Goal: Task Accomplishment & Management: Complete application form

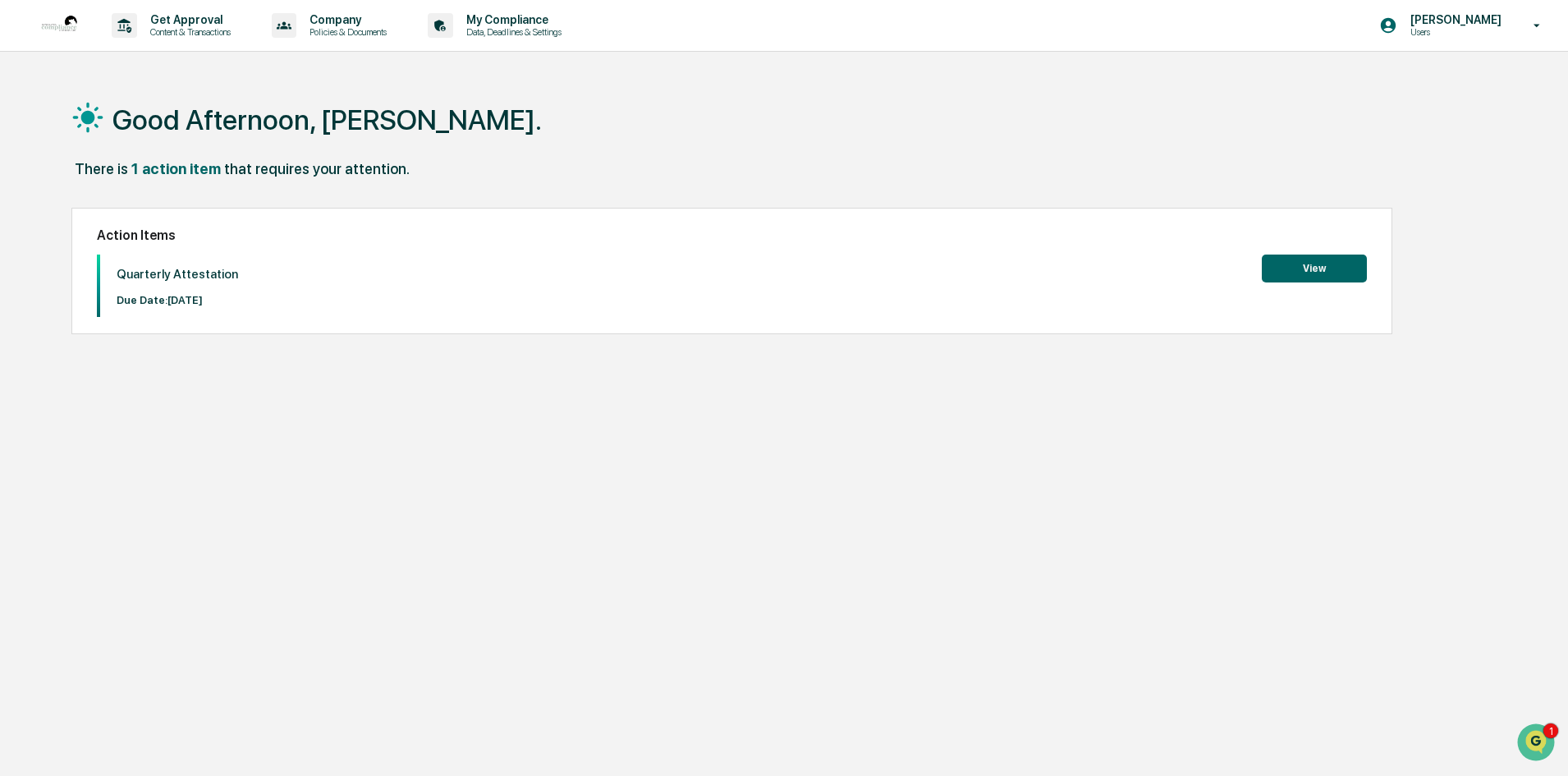
click at [1322, 267] on button "View" at bounding box center [1314, 268] width 105 height 28
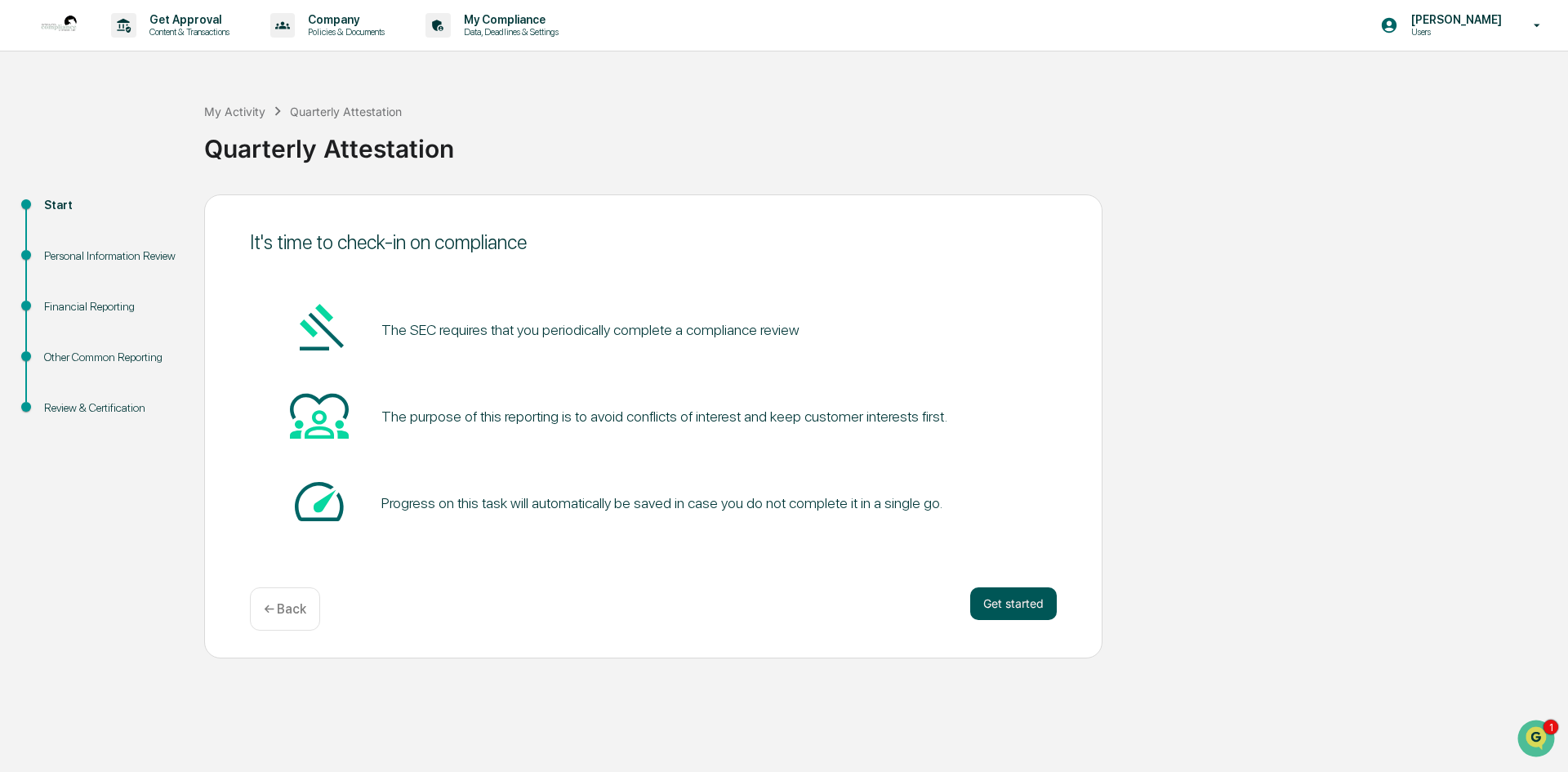
click at [1008, 598] on button "Get started" at bounding box center [1014, 604] width 87 height 32
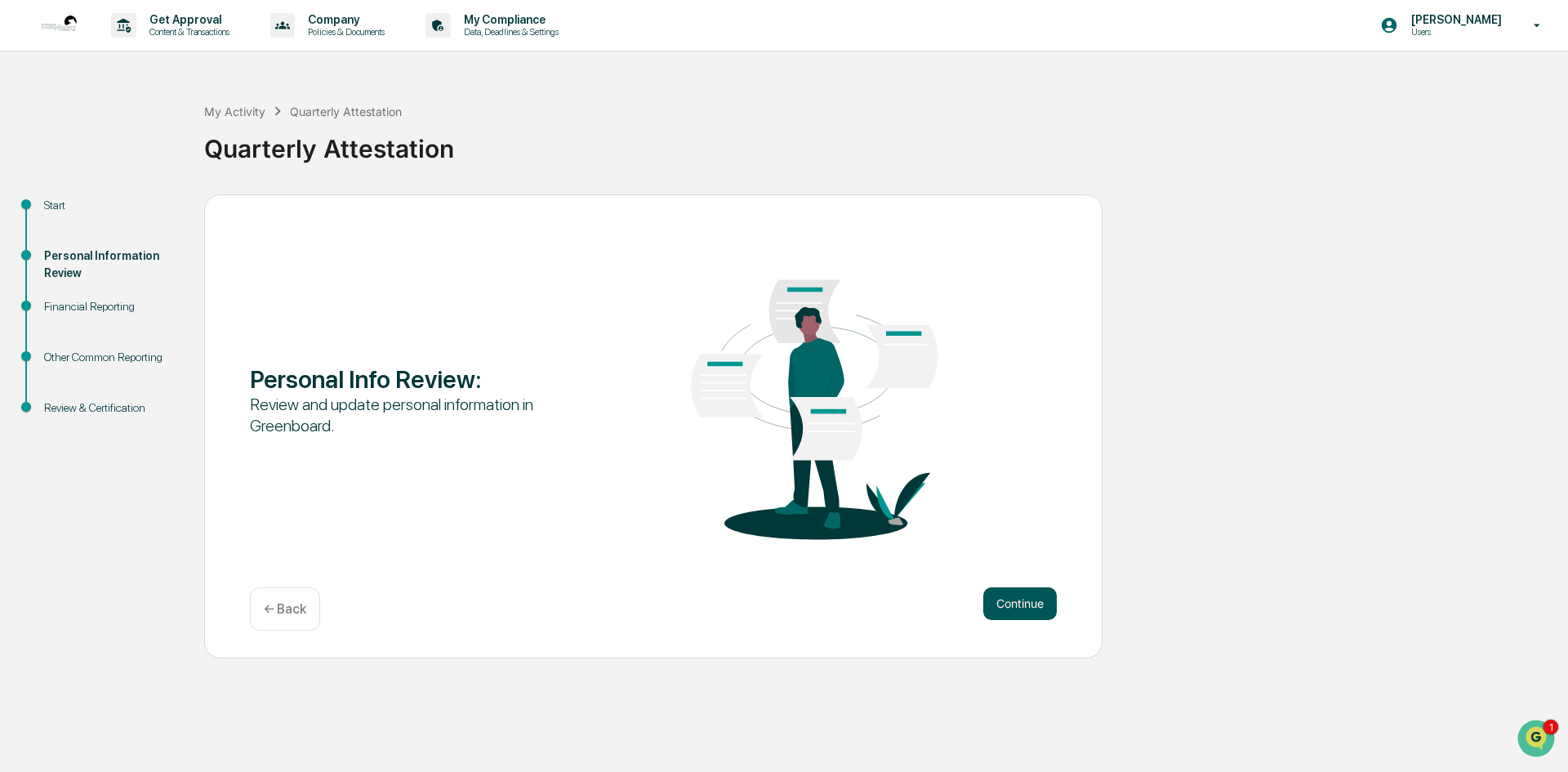
click at [1020, 598] on button "Continue" at bounding box center [1020, 604] width 73 height 32
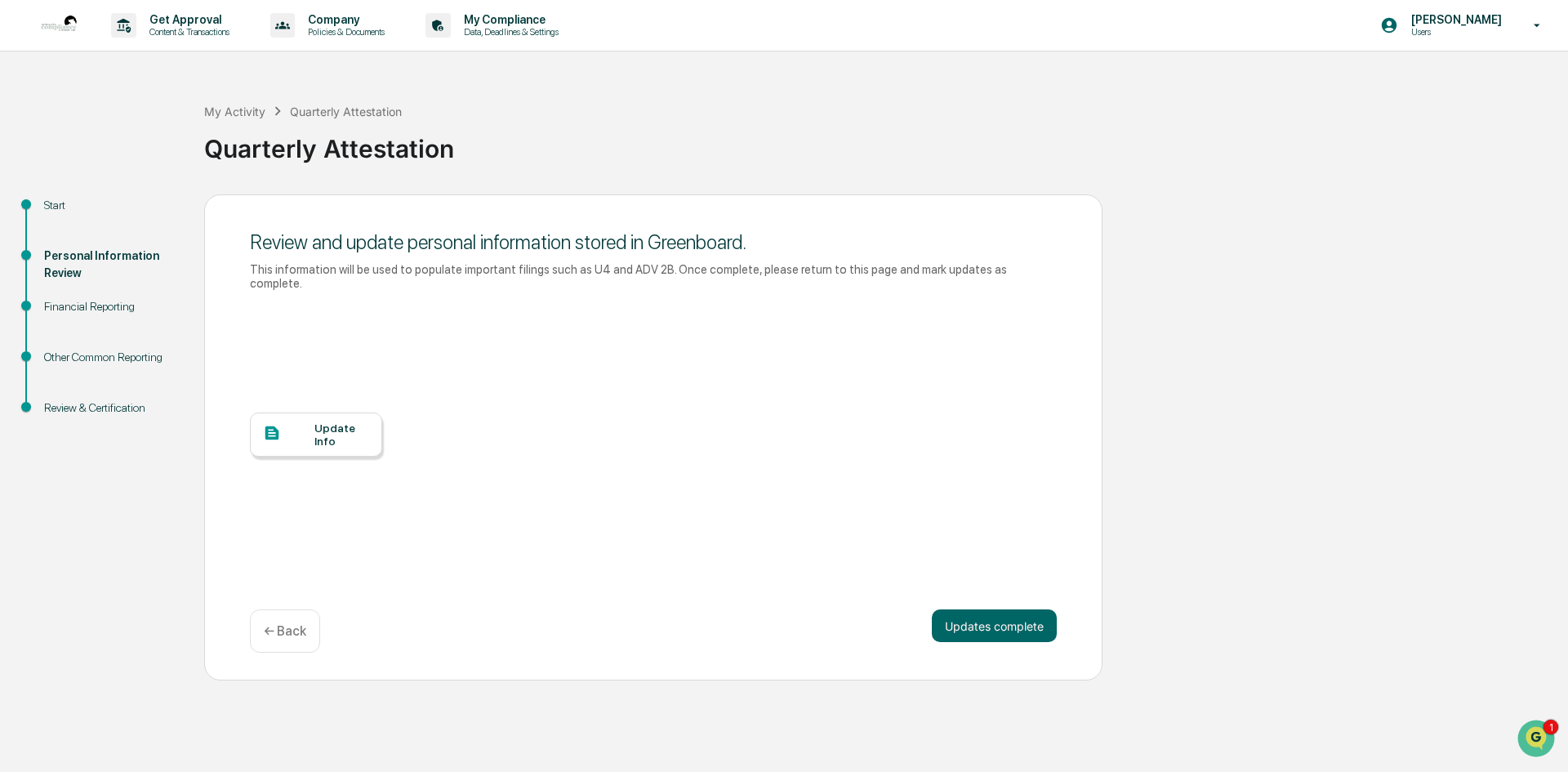
click at [90, 253] on div "Personal Information Review" at bounding box center [111, 264] width 134 height 34
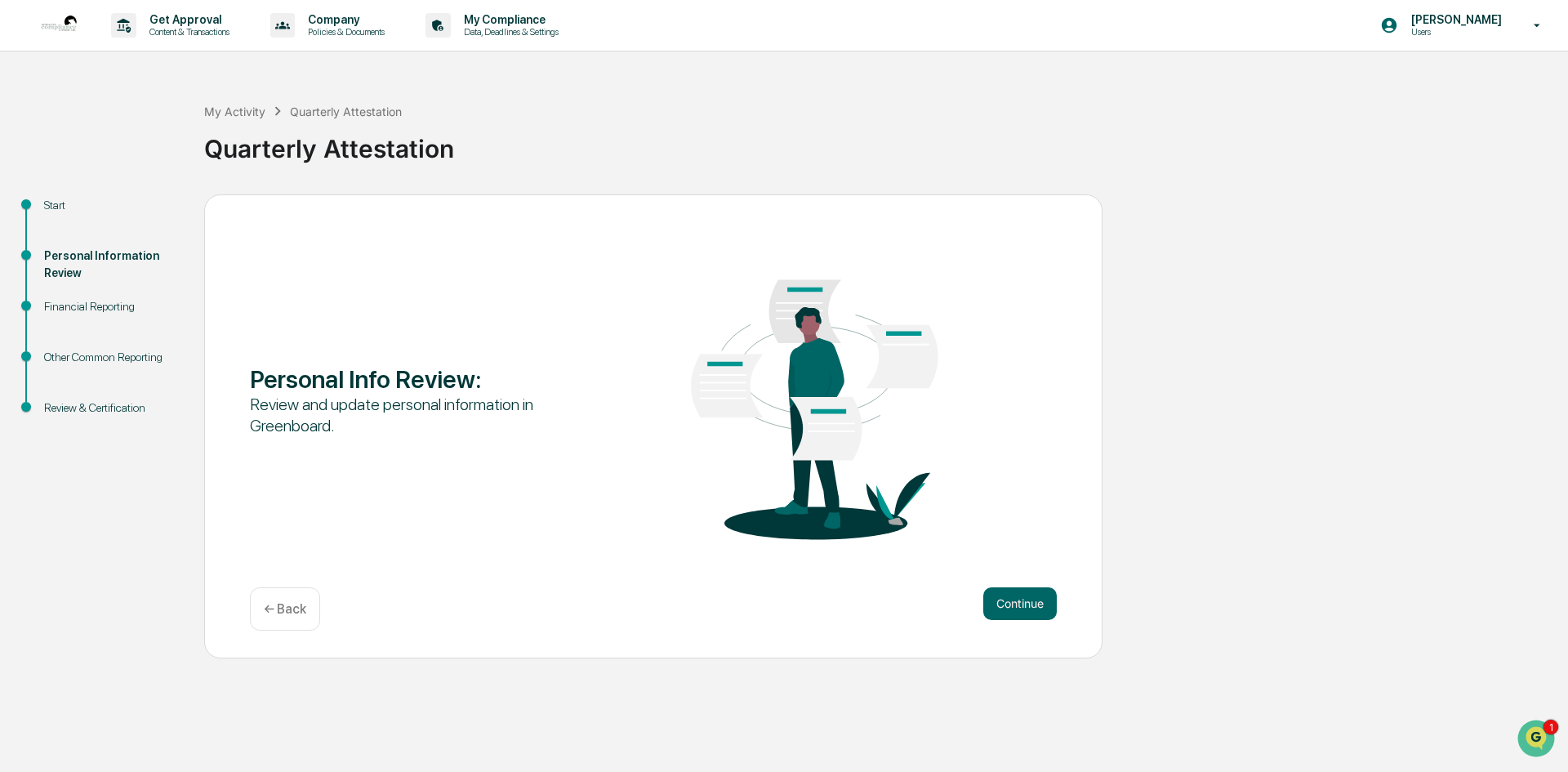
click at [89, 250] on div "Personal Information Review" at bounding box center [111, 264] width 134 height 34
click at [1016, 605] on button "Continue" at bounding box center [1020, 604] width 73 height 32
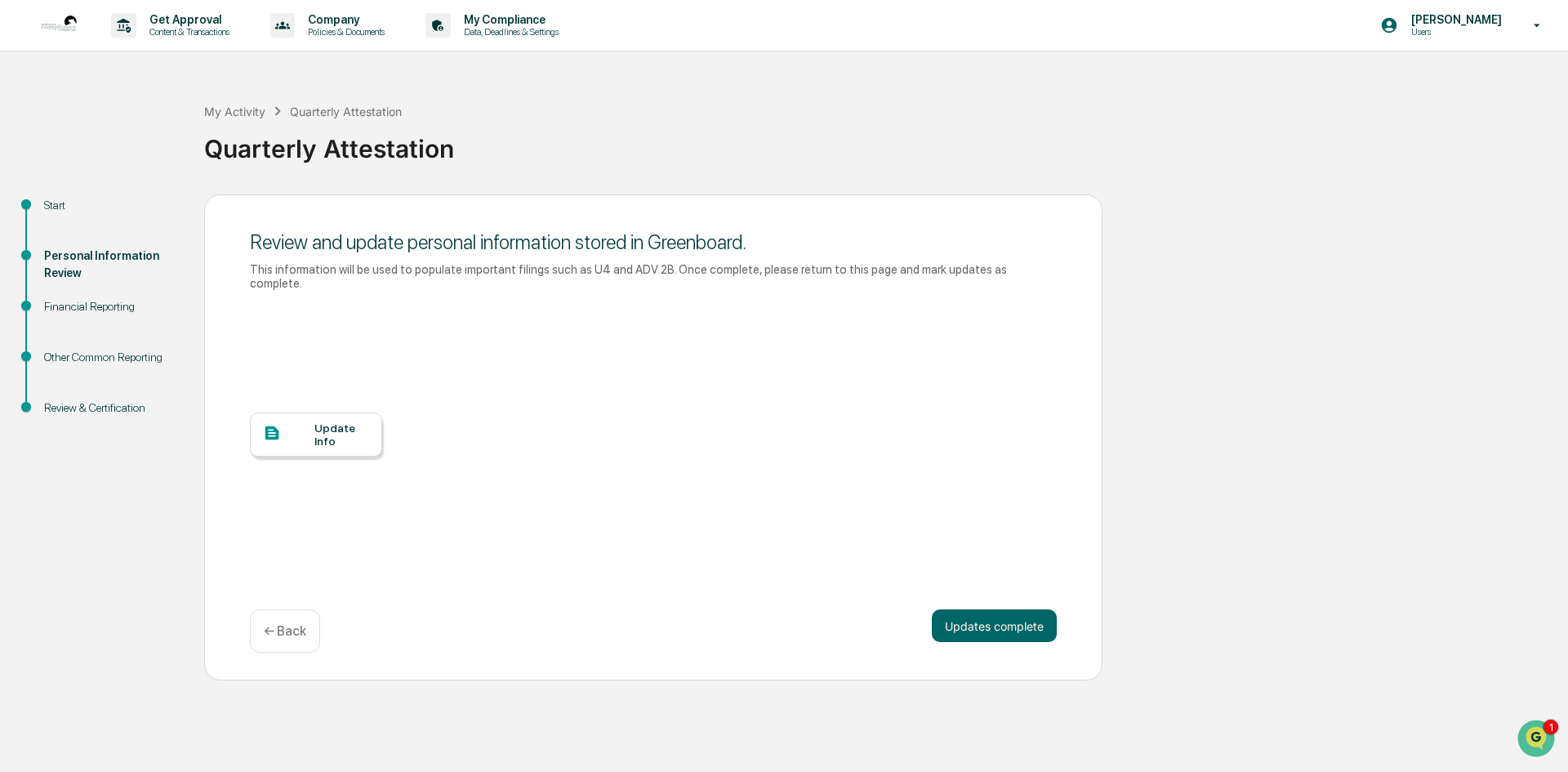
click at [318, 421] on div "Update Info" at bounding box center [342, 434] width 55 height 26
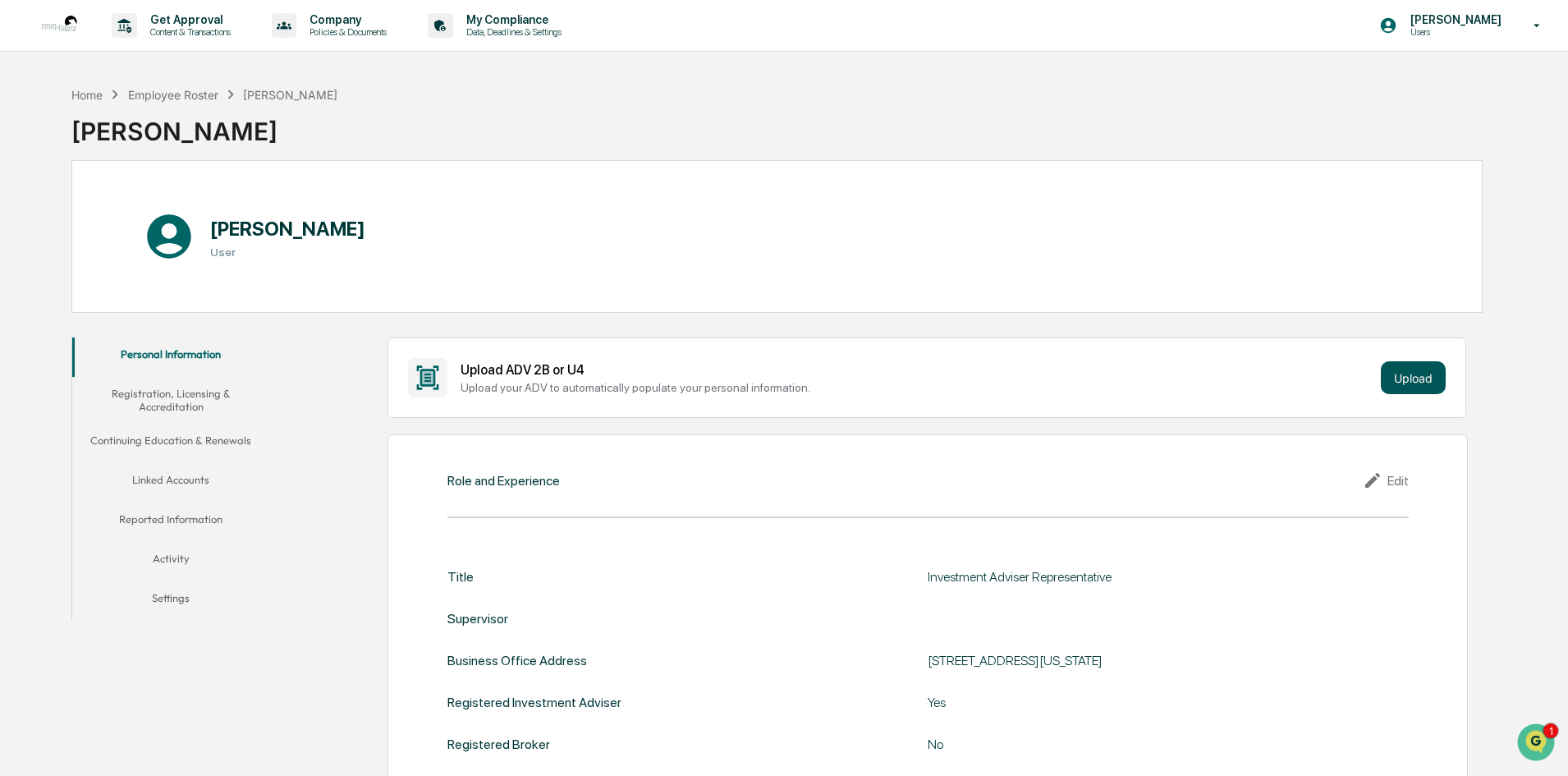
click at [1410, 378] on button "Upload" at bounding box center [1414, 377] width 65 height 33
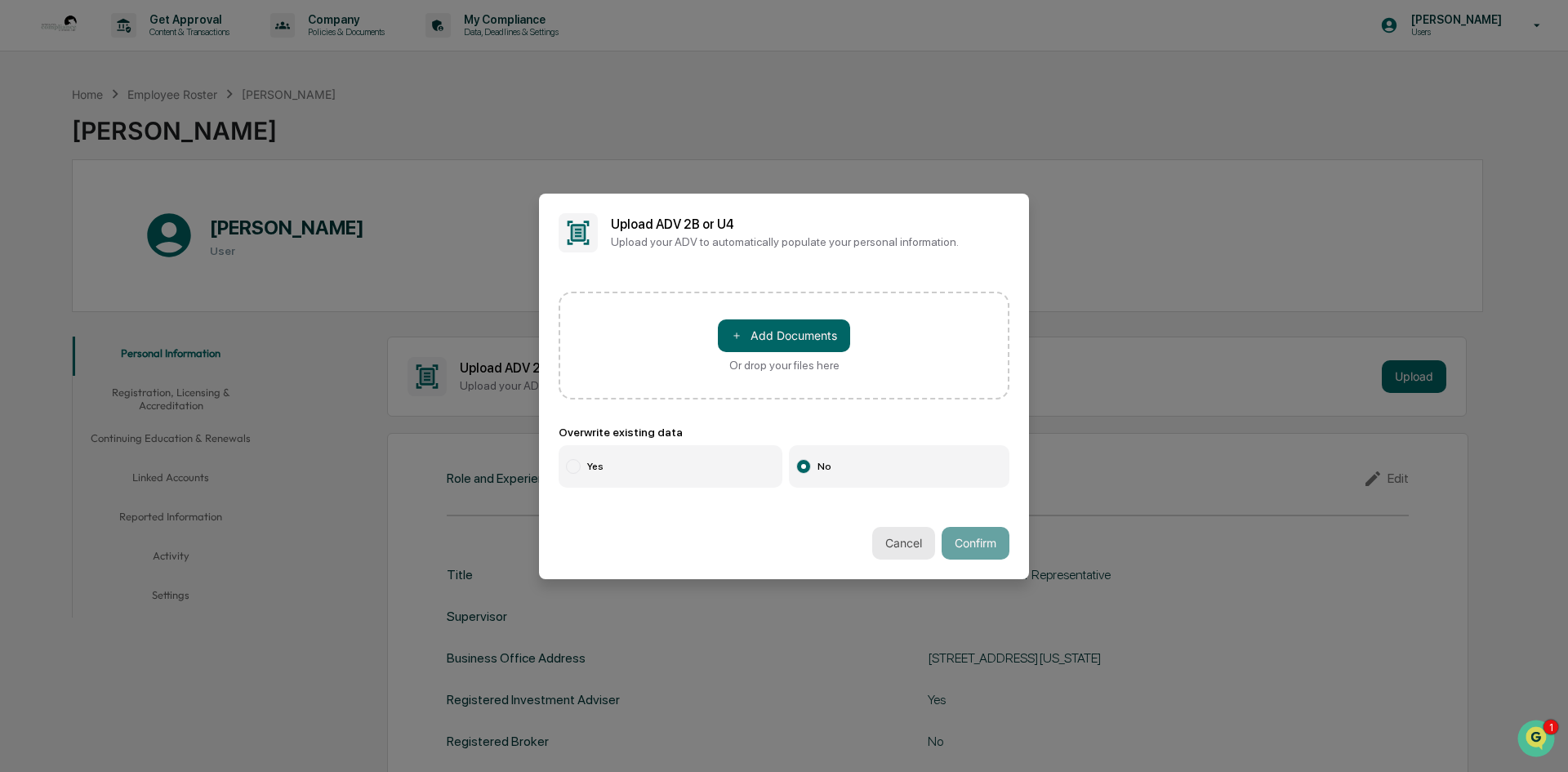
click at [889, 538] on button "Cancel" at bounding box center [904, 543] width 63 height 32
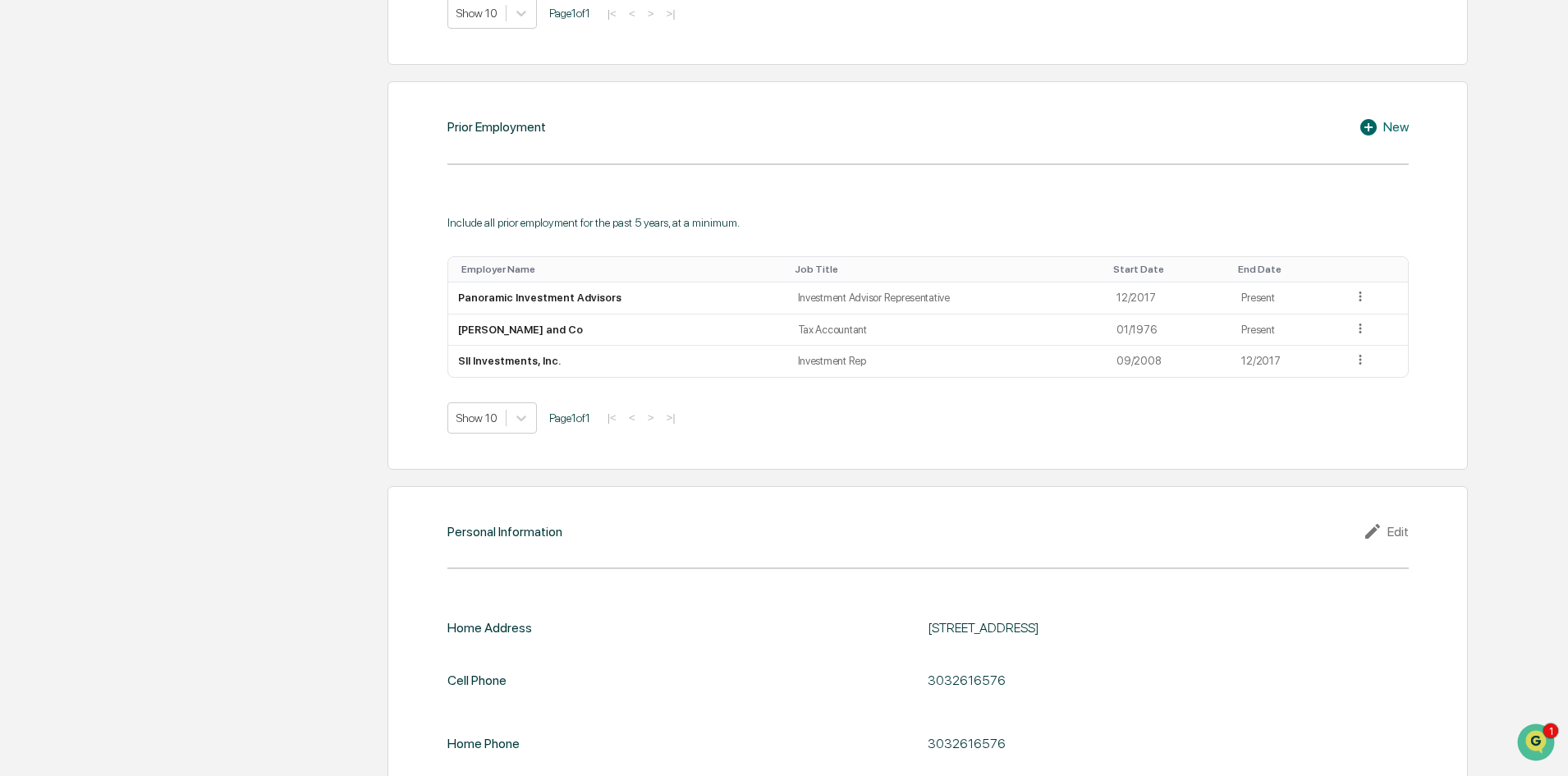
scroll to position [1231, 0]
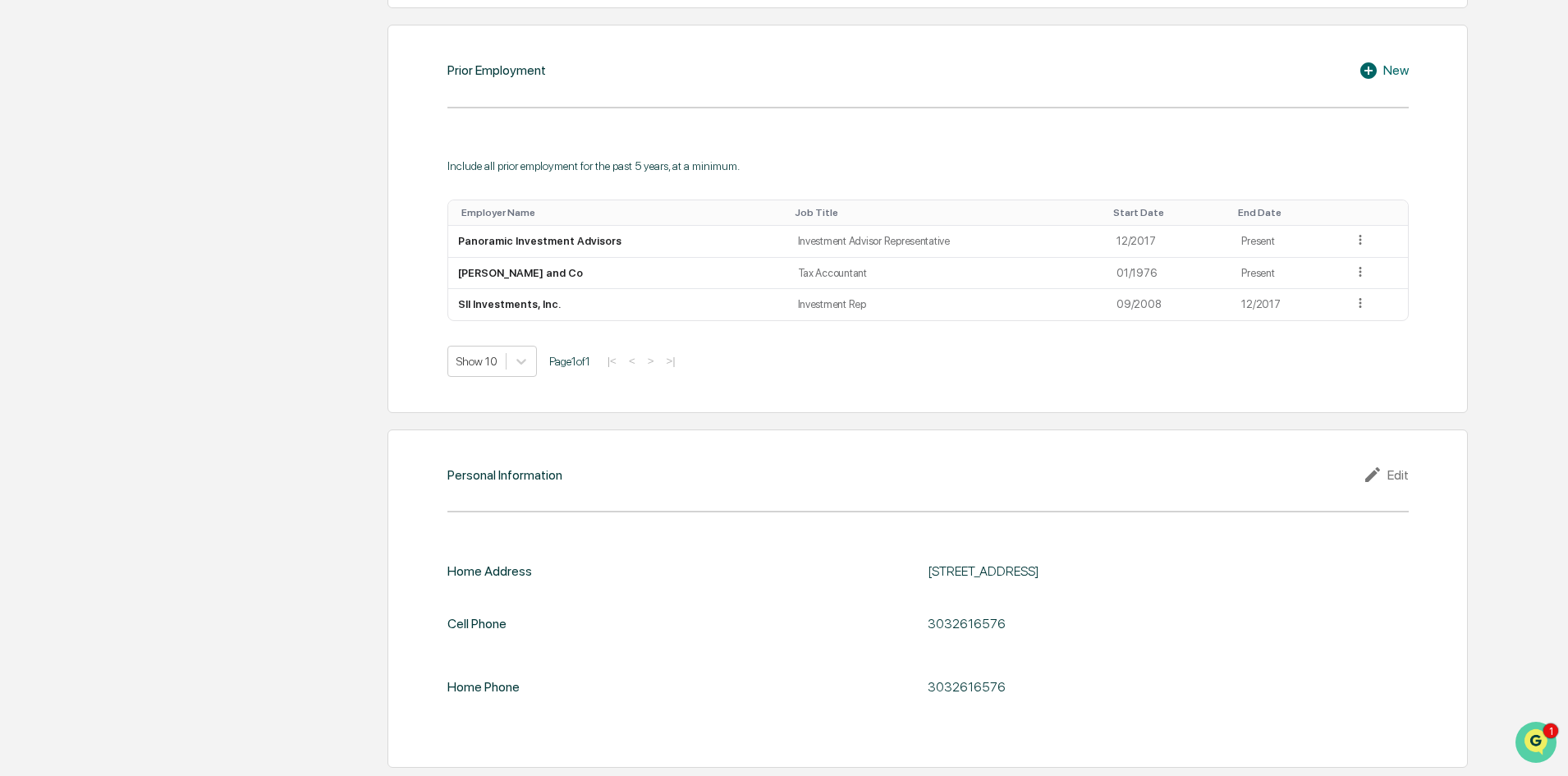
click at [1535, 740] on img "Open customer support" at bounding box center [1536, 743] width 41 height 33
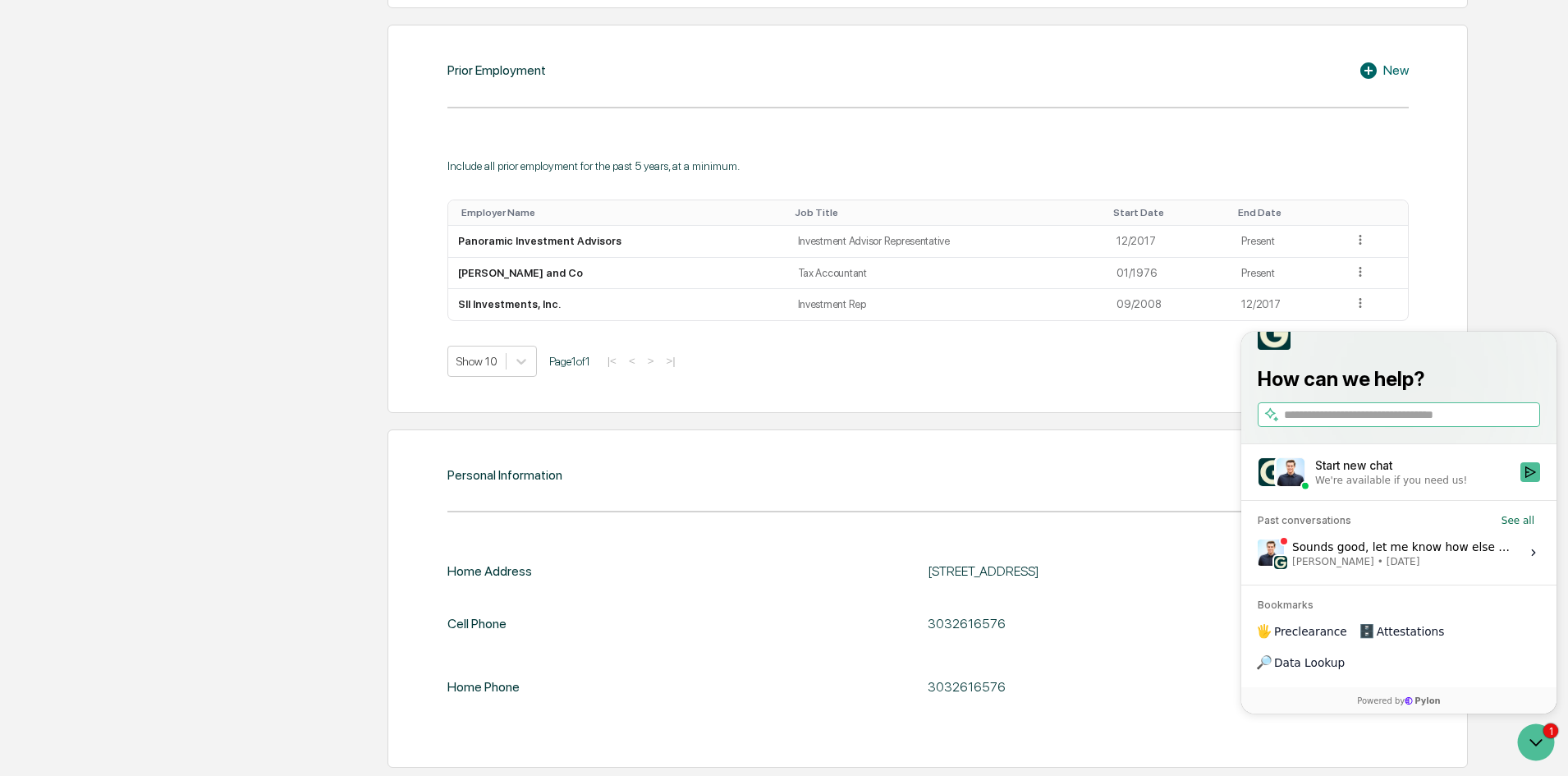
drag, startPoint x: 147, startPoint y: 144, endPoint x: 25, endPoint y: 51, distance: 153.4
drag, startPoint x: 1488, startPoint y: 281, endPoint x: 1510, endPoint y: 282, distance: 22.0
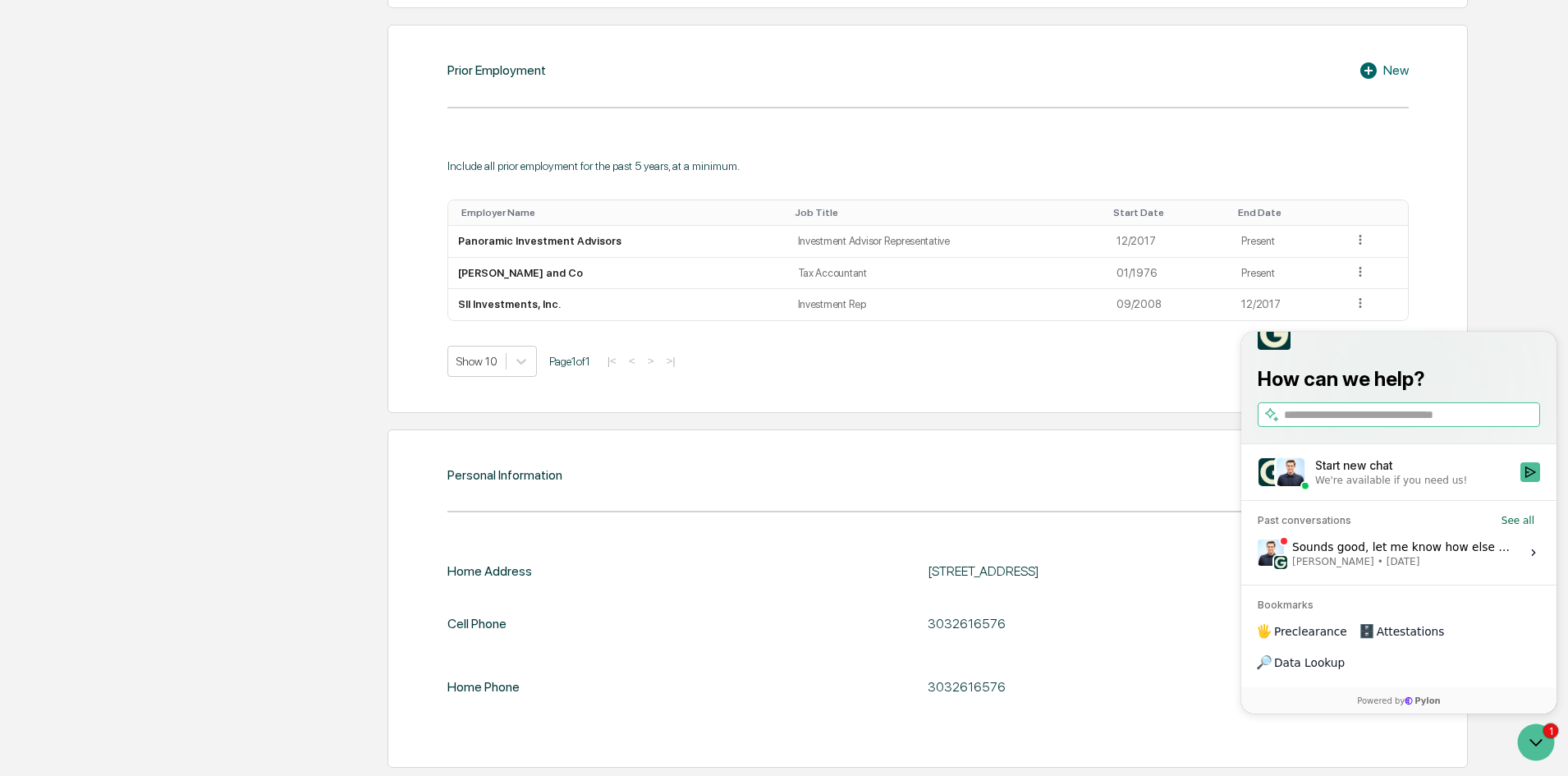
drag, startPoint x: 243, startPoint y: 45, endPoint x: 1514, endPoint y: 271, distance: 1290.9
drag, startPoint x: 1277, startPoint y: 359, endPoint x: 1327, endPoint y: 378, distance: 53.5
click at [1277, 350] on img at bounding box center [1274, 334] width 33 height 33
click at [1536, 743] on icon "Open customer support" at bounding box center [1536, 743] width 41 height 41
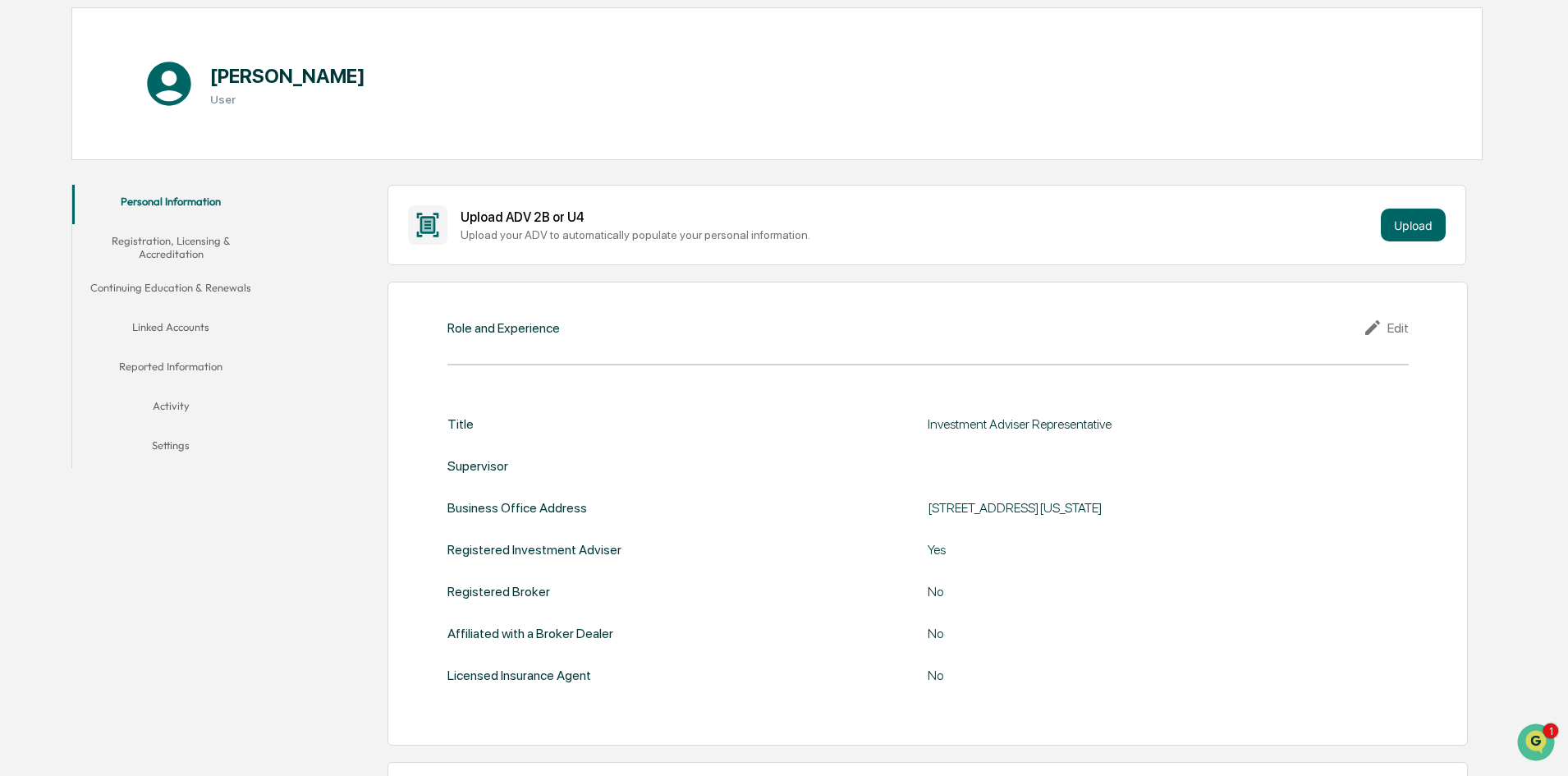
scroll to position [0, 0]
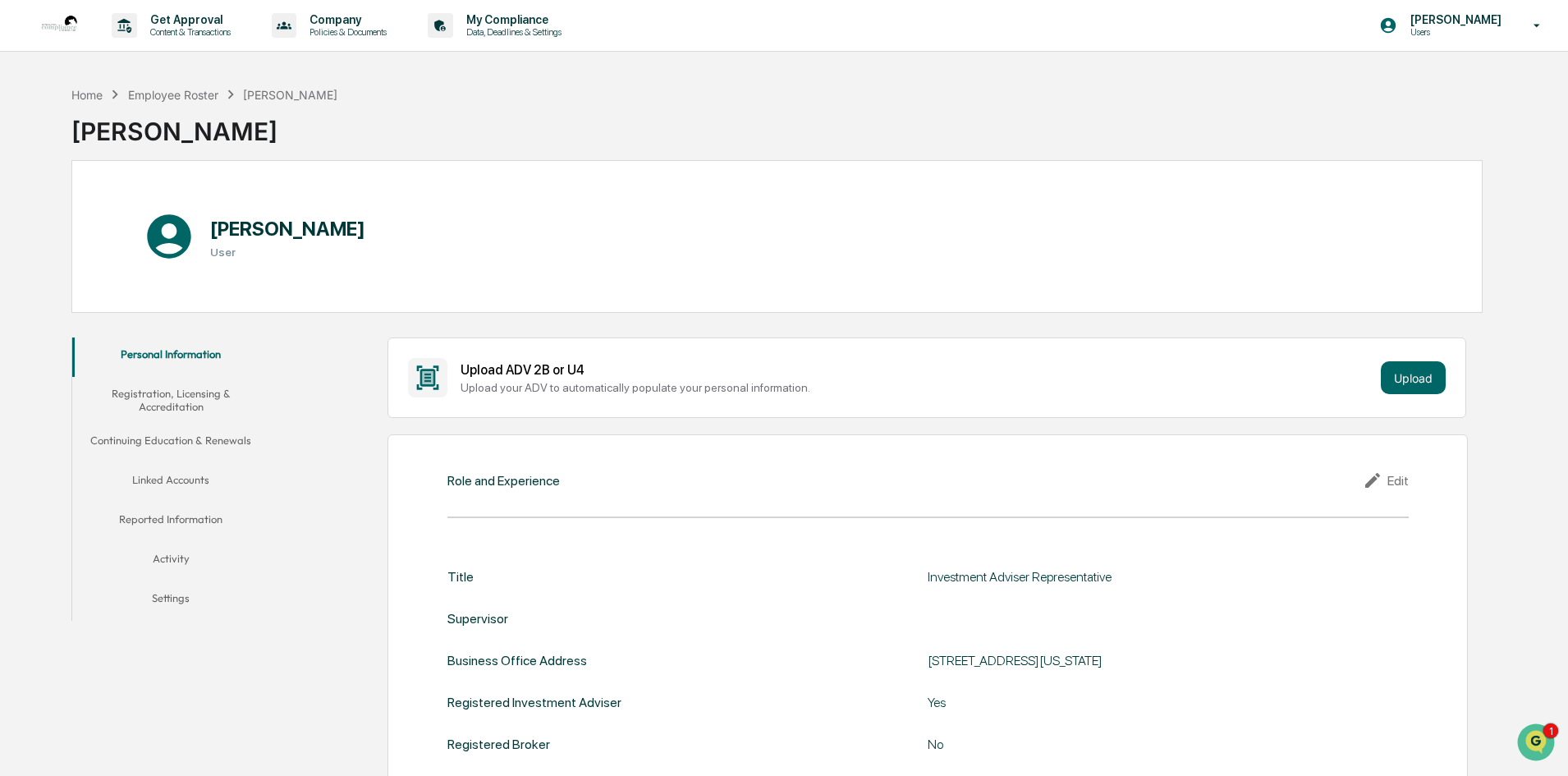
click at [143, 400] on button "Registration, Licensing & Accreditation" at bounding box center [171, 400] width 197 height 47
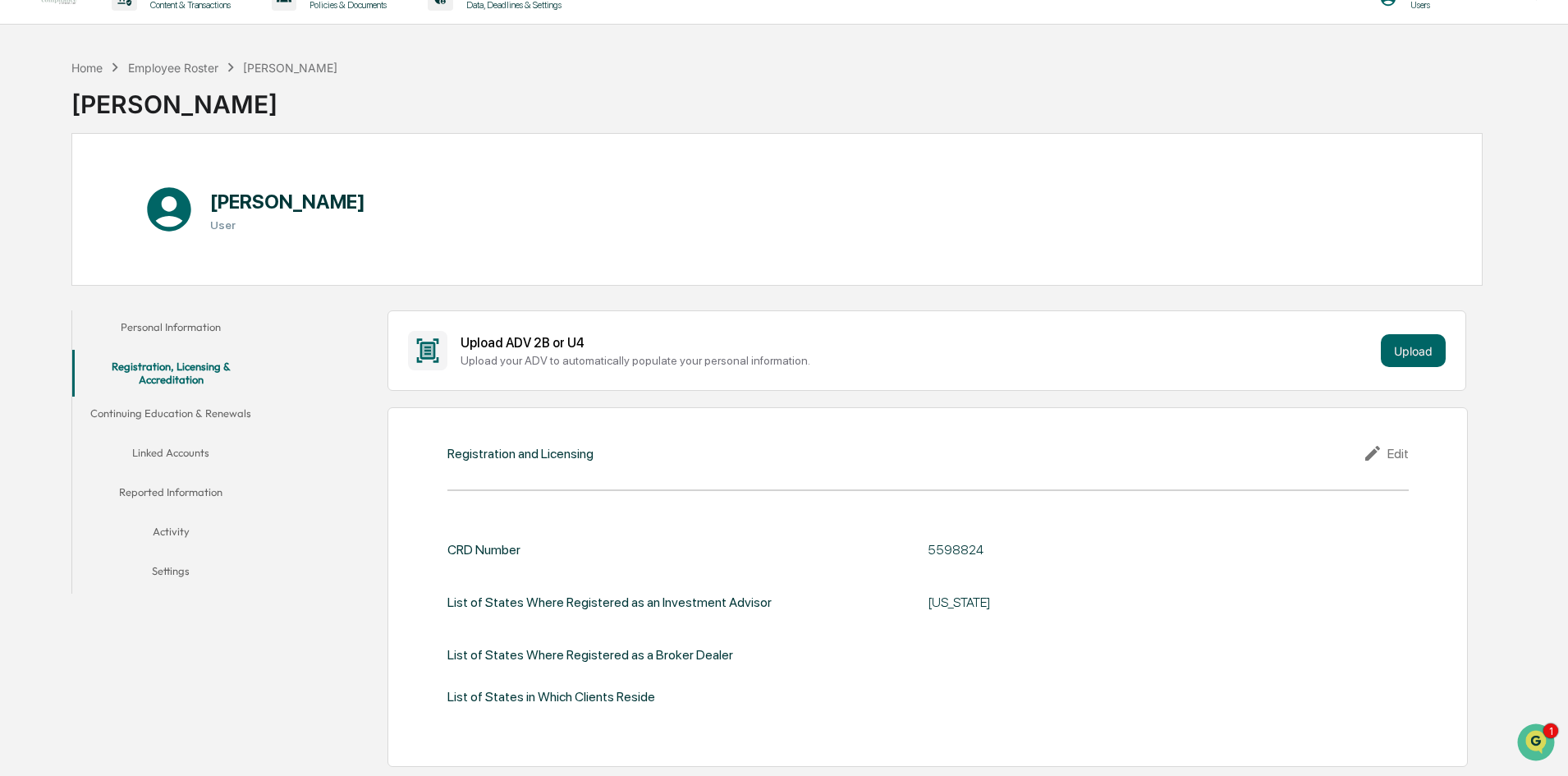
scroll to position [9, 0]
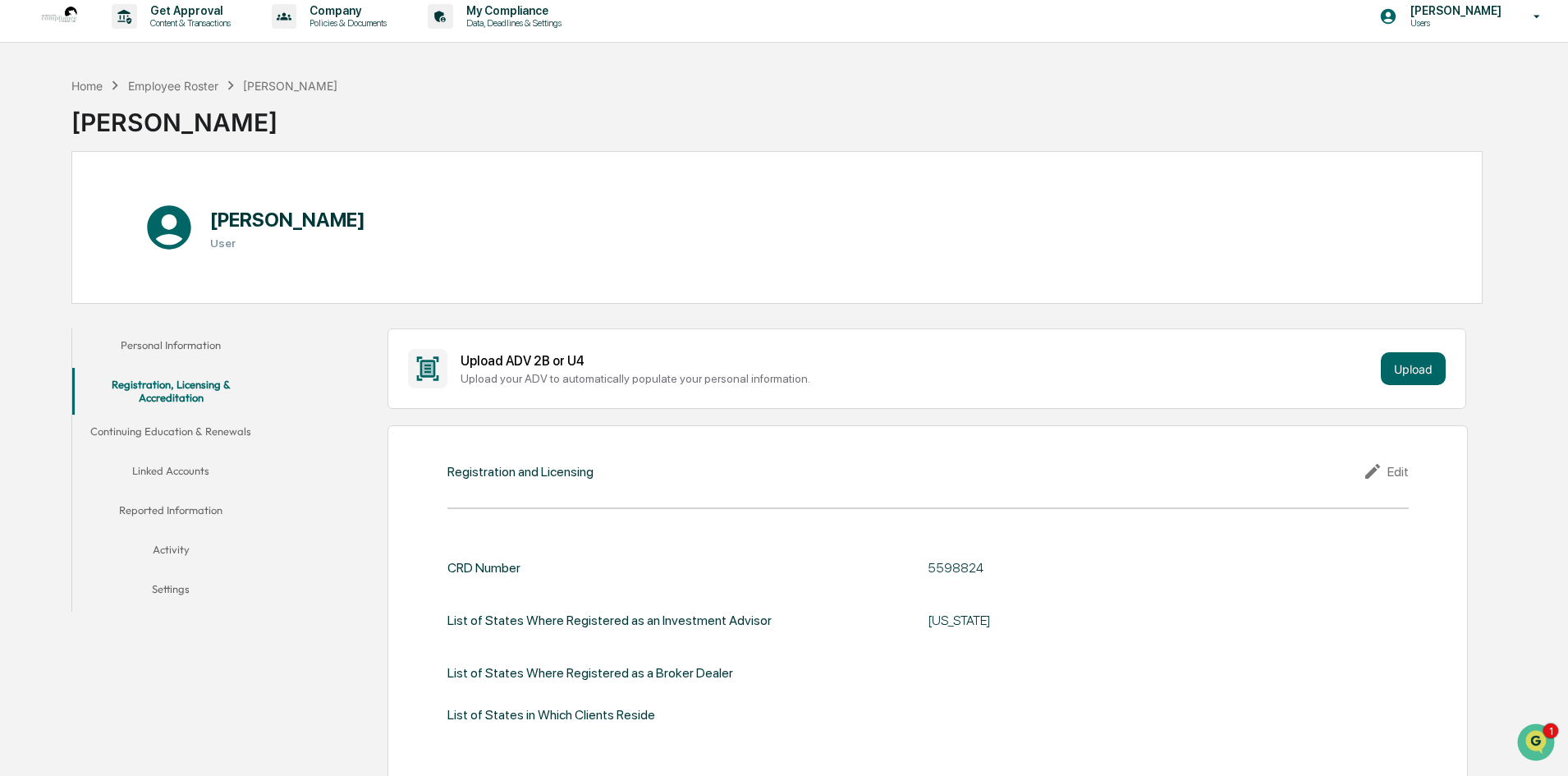
click at [172, 430] on button "Continuing Education & Renewals" at bounding box center [171, 435] width 197 height 39
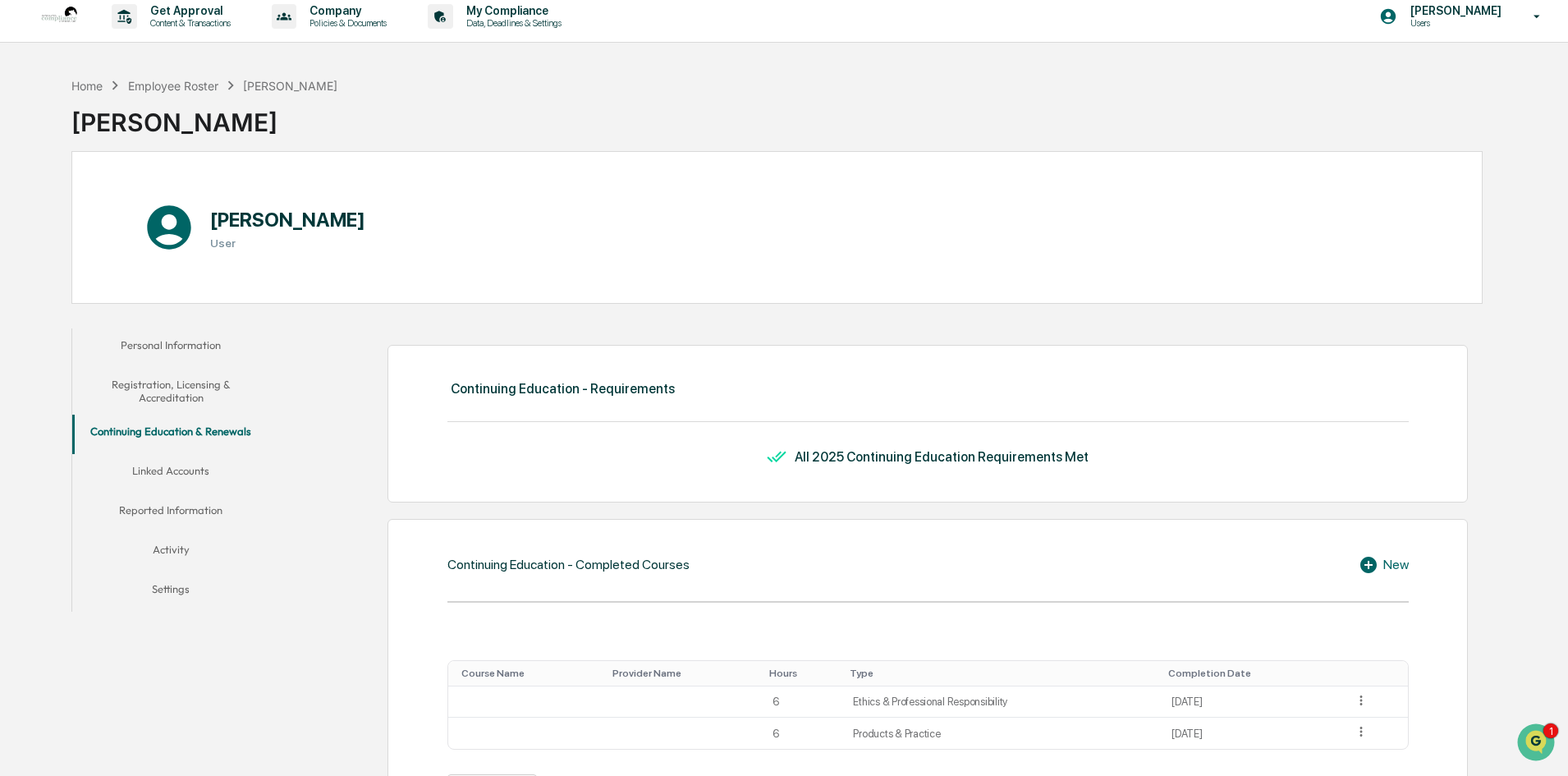
click at [153, 427] on button "Continuing Education & Renewals" at bounding box center [171, 435] width 197 height 39
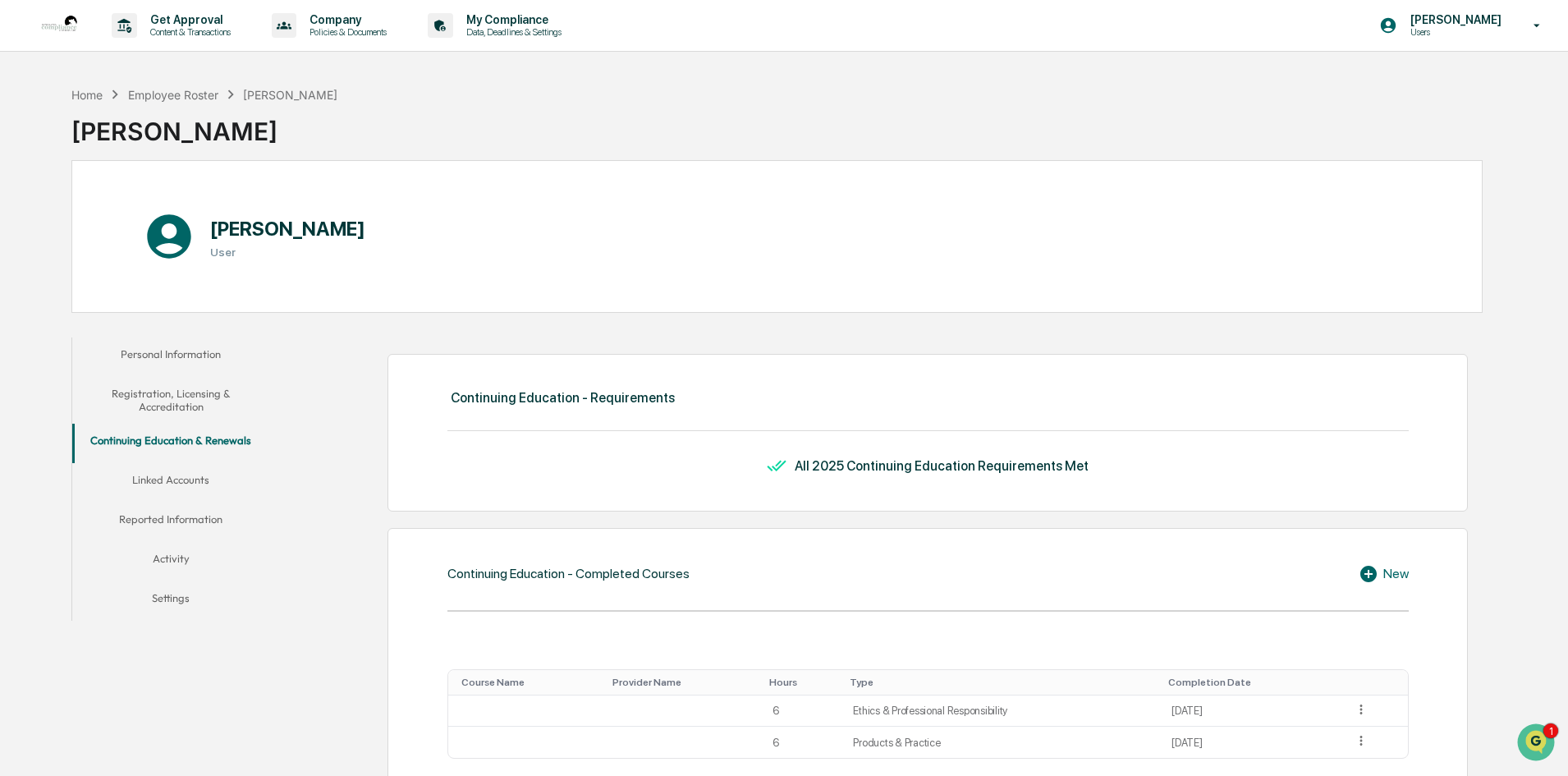
click at [159, 479] on button "Linked Accounts" at bounding box center [171, 483] width 197 height 39
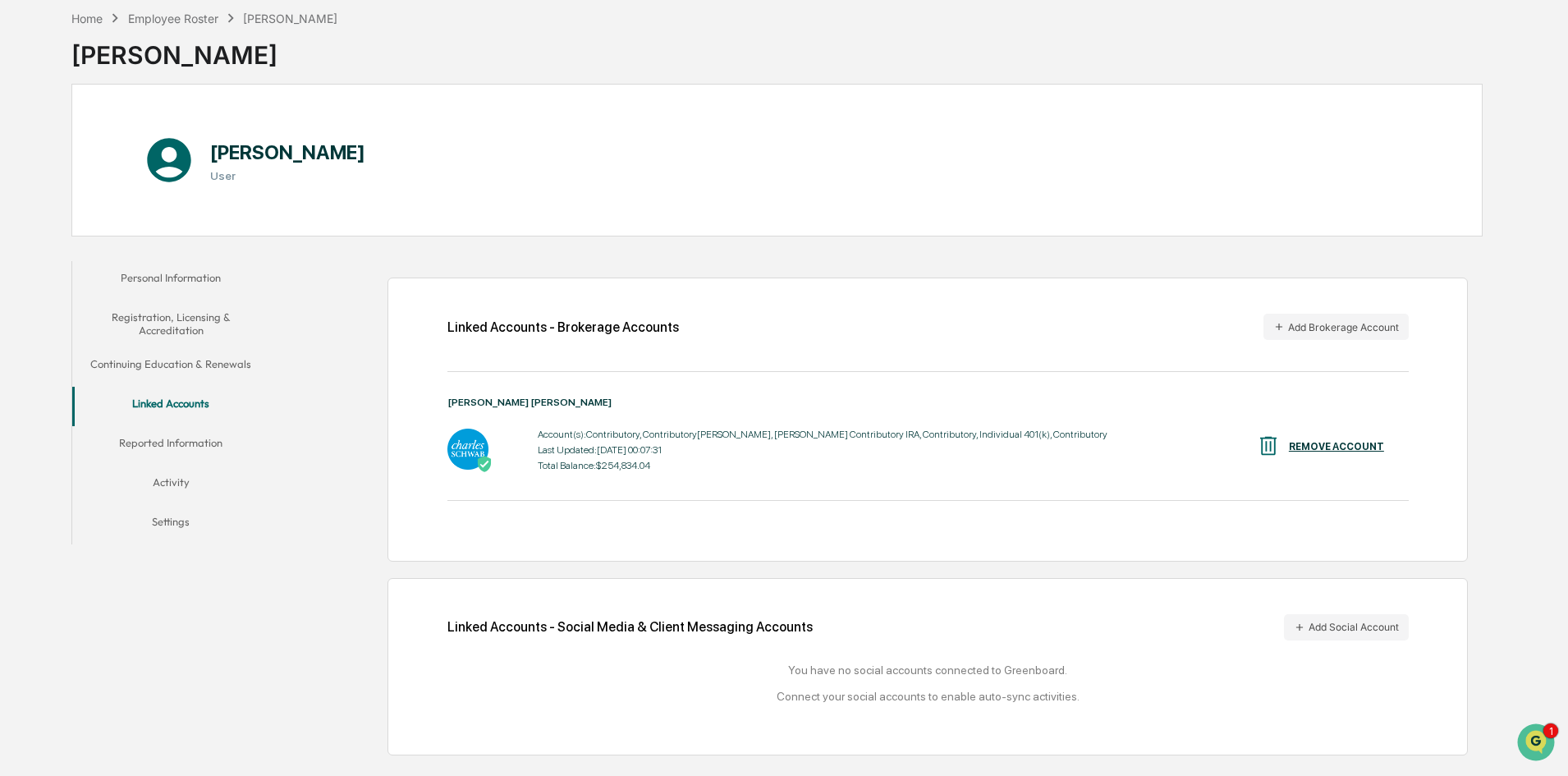
scroll to position [78, 0]
drag, startPoint x: 1571, startPoint y: 659, endPoint x: 38, endPoint y: 42, distance: 1652.5
click at [159, 438] on button "Reported Information" at bounding box center [171, 444] width 197 height 39
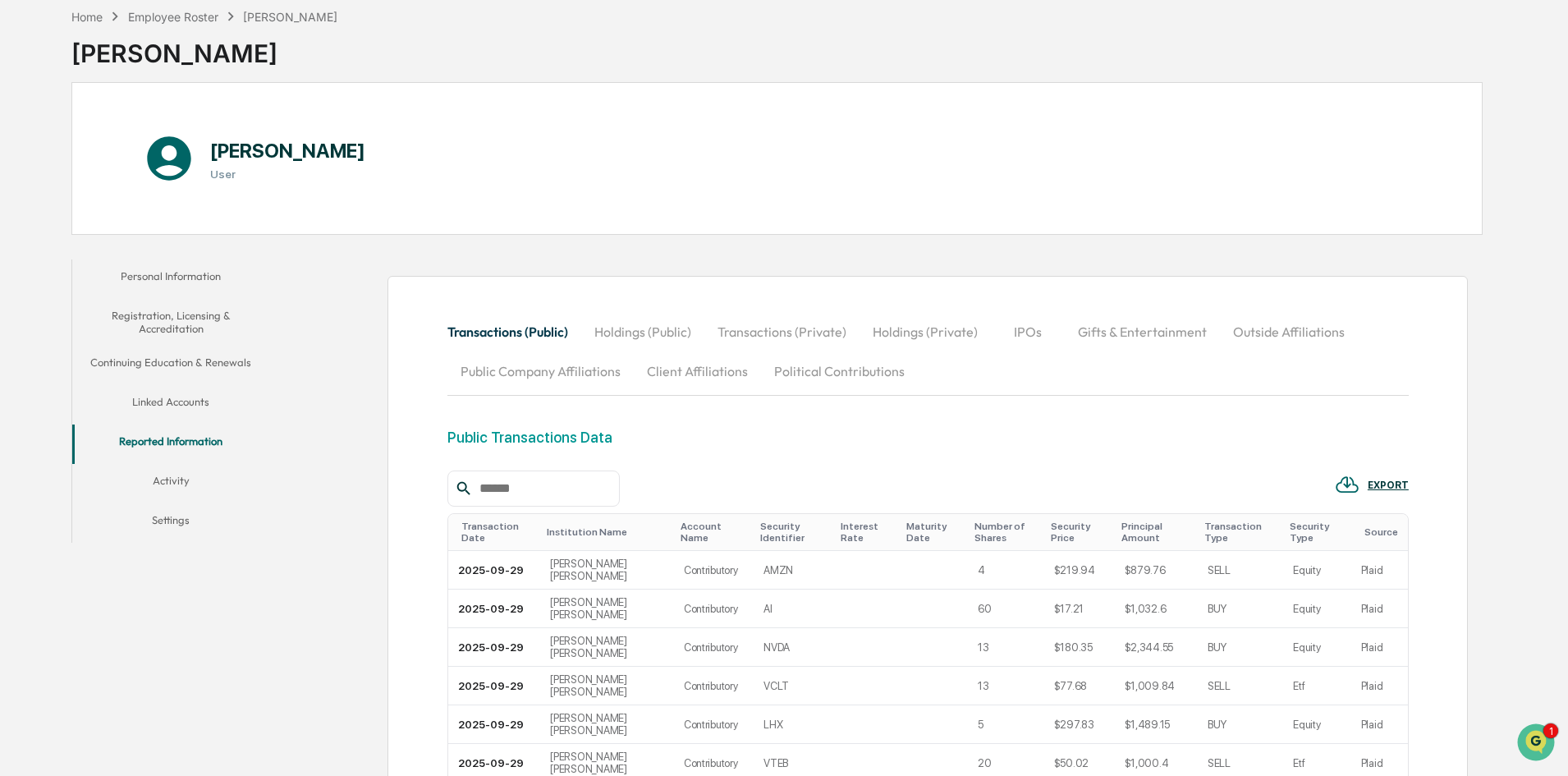
click at [173, 476] on button "Activity" at bounding box center [171, 484] width 197 height 39
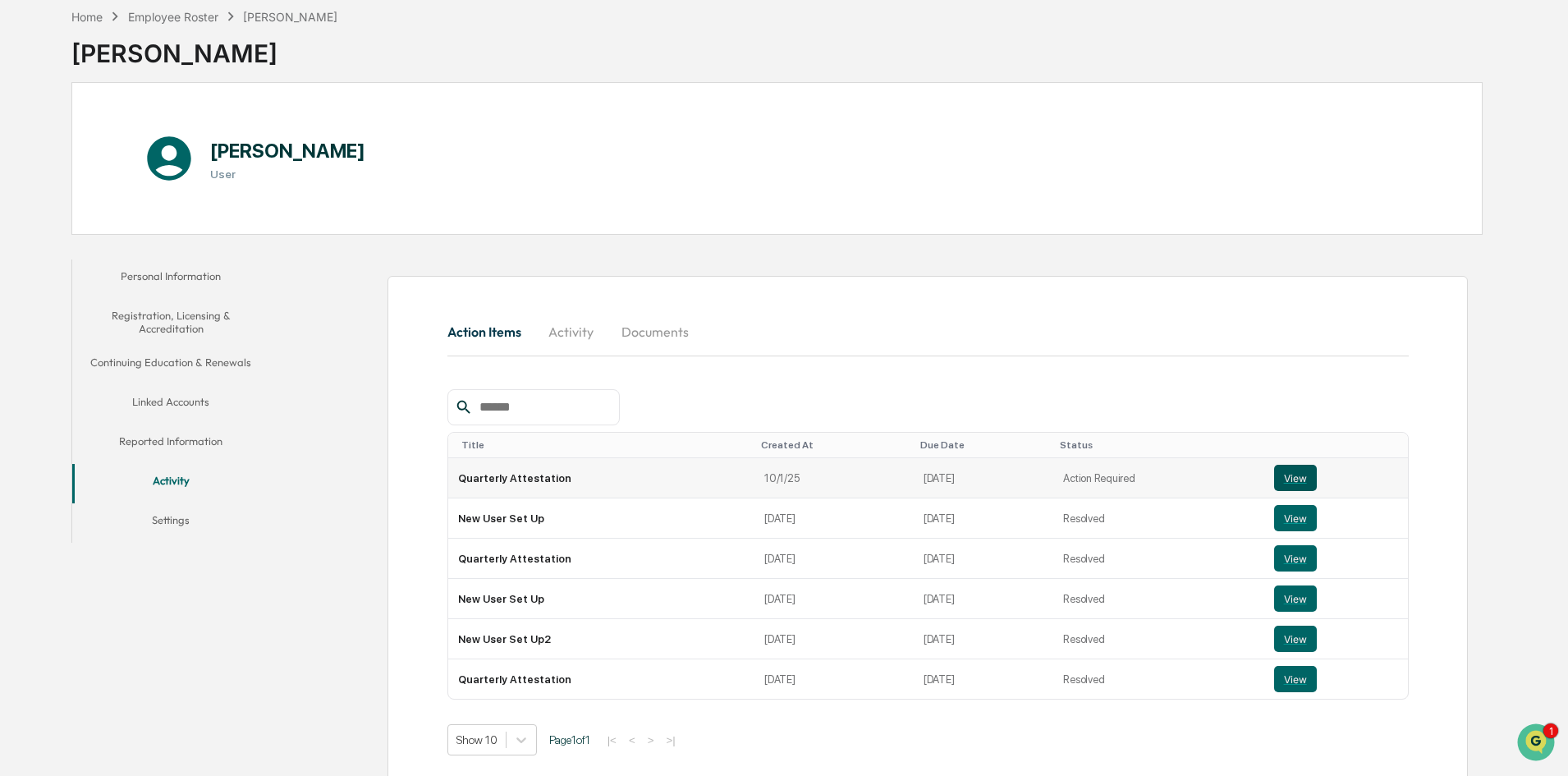
click at [1298, 467] on button "View" at bounding box center [1295, 478] width 43 height 27
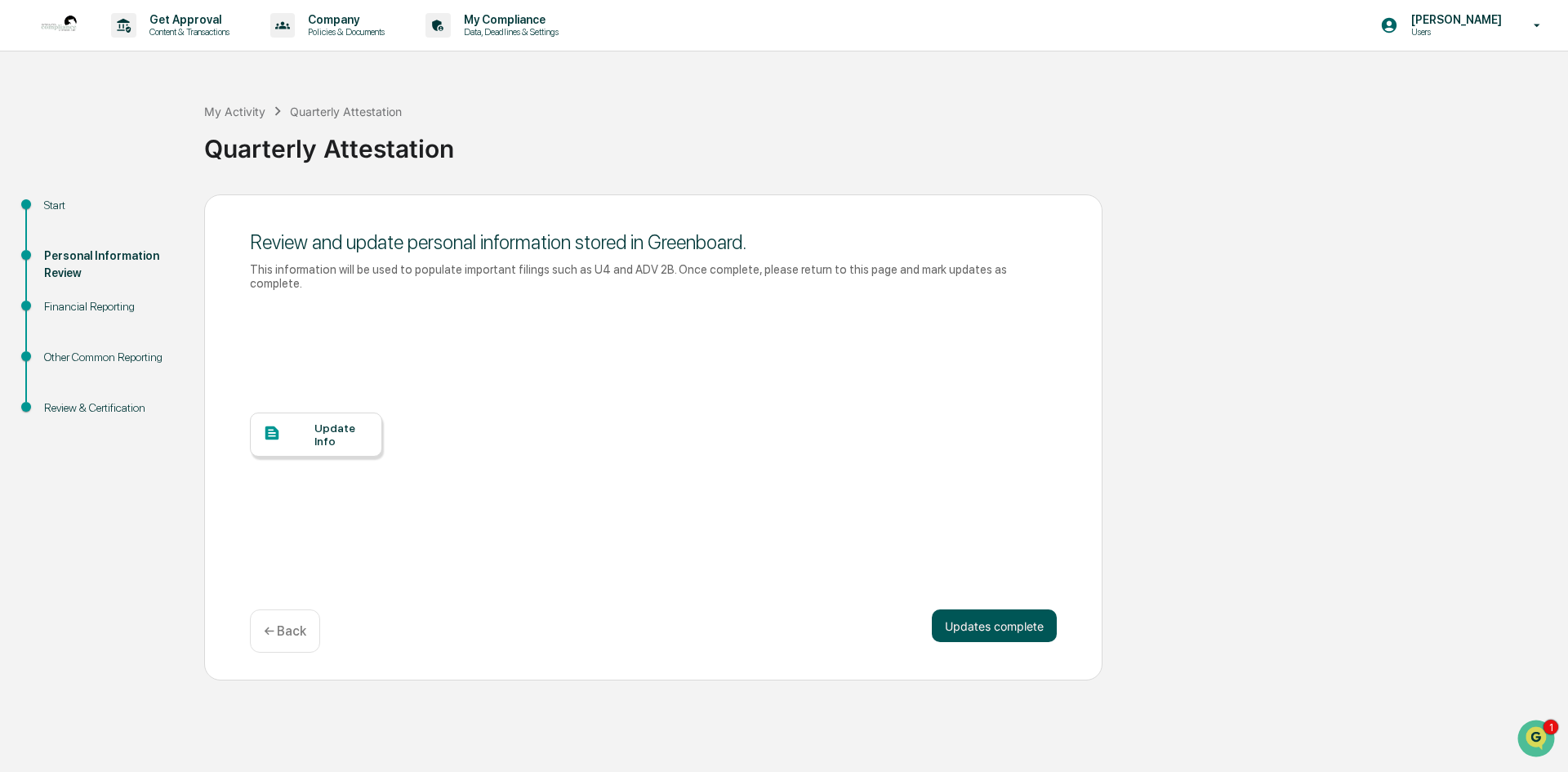
click at [989, 609] on button "Updates complete" at bounding box center [994, 625] width 125 height 32
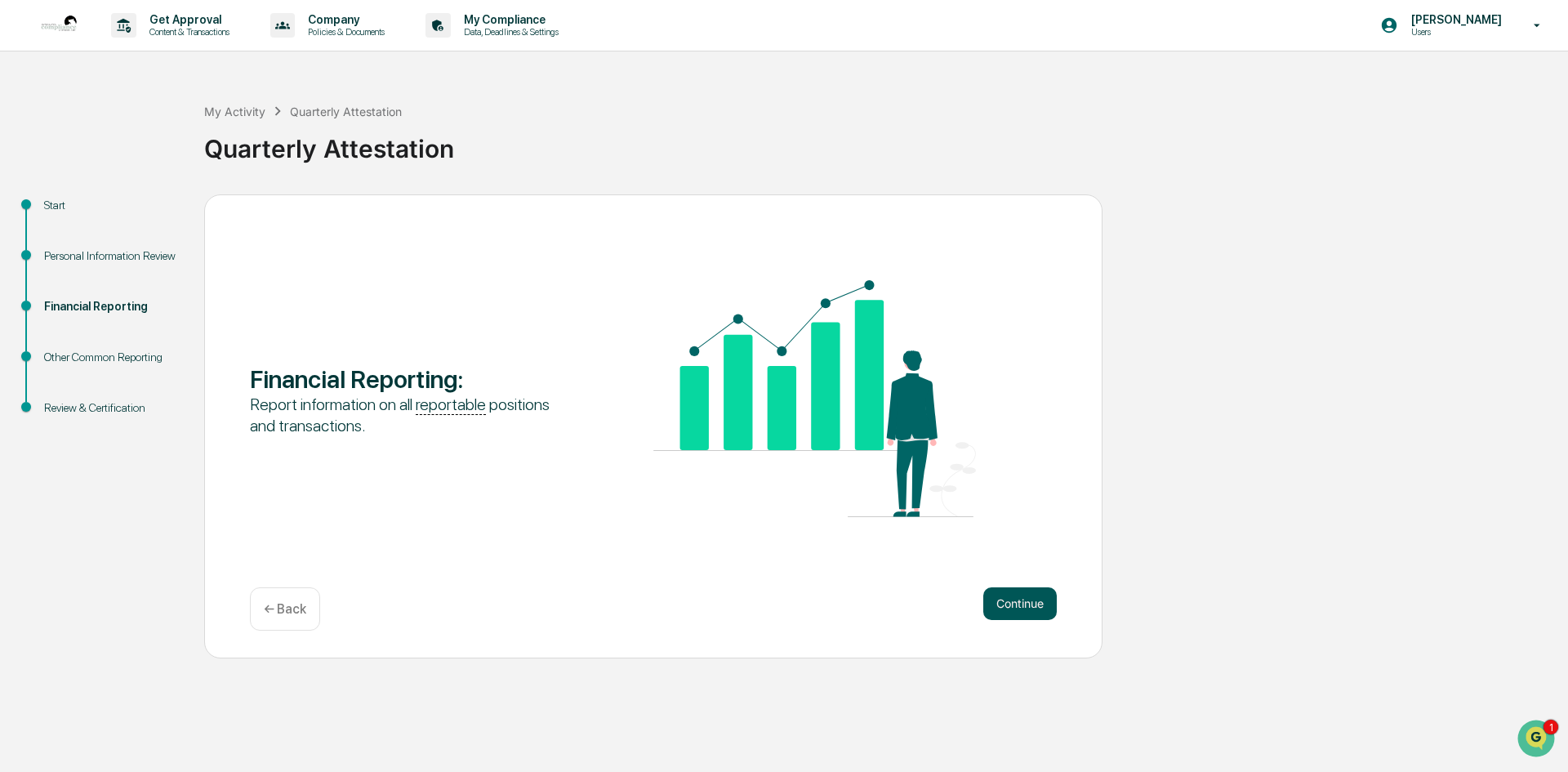
click at [1025, 593] on button "Continue" at bounding box center [1020, 604] width 73 height 32
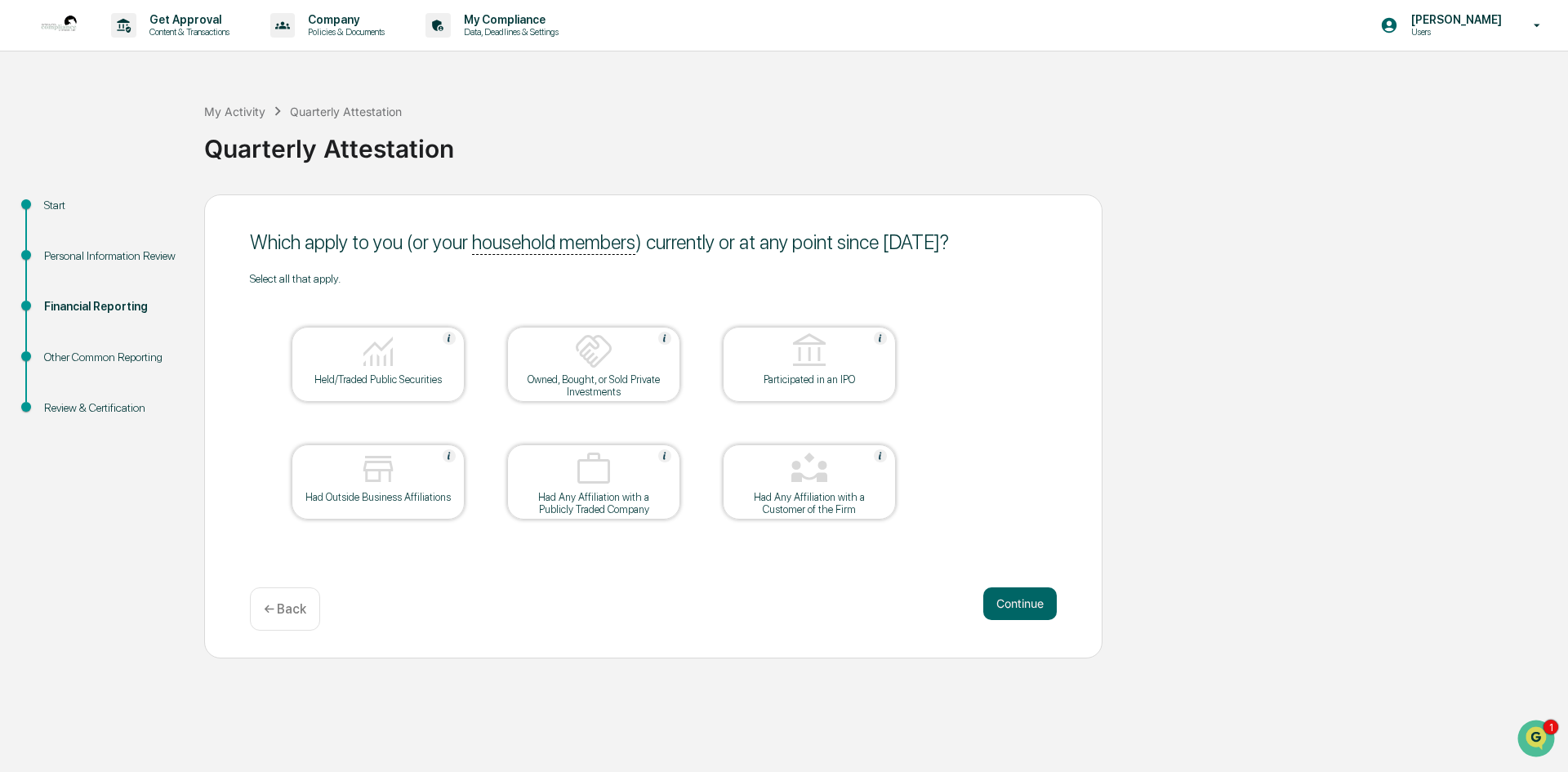
click at [79, 354] on div "Other Common Reporting" at bounding box center [111, 357] width 134 height 17
click at [82, 354] on div "Other Common Reporting" at bounding box center [111, 357] width 134 height 17
click at [1020, 590] on button "Continue" at bounding box center [1020, 604] width 73 height 32
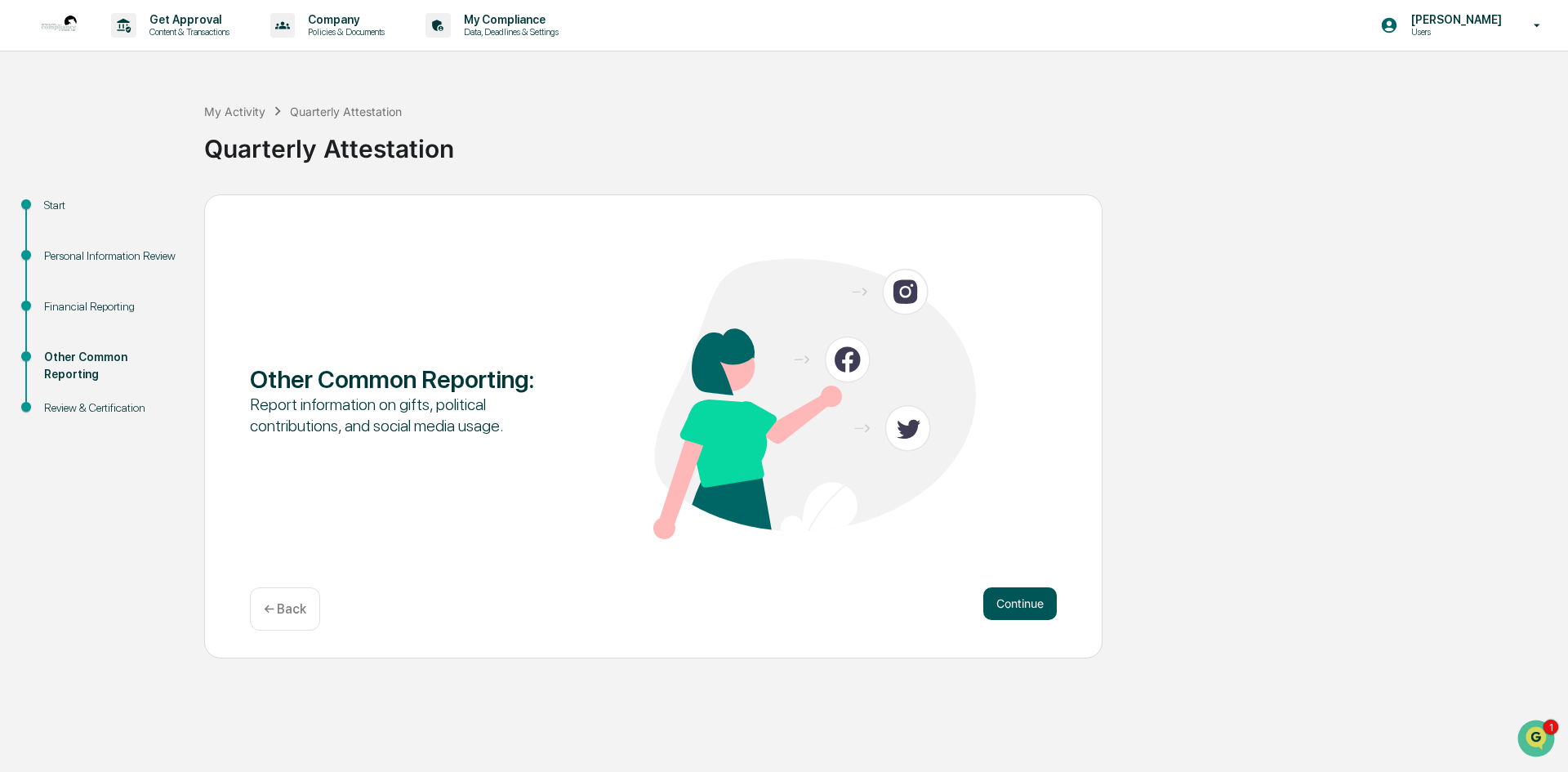
click at [1025, 606] on button "Continue" at bounding box center [1020, 604] width 73 height 32
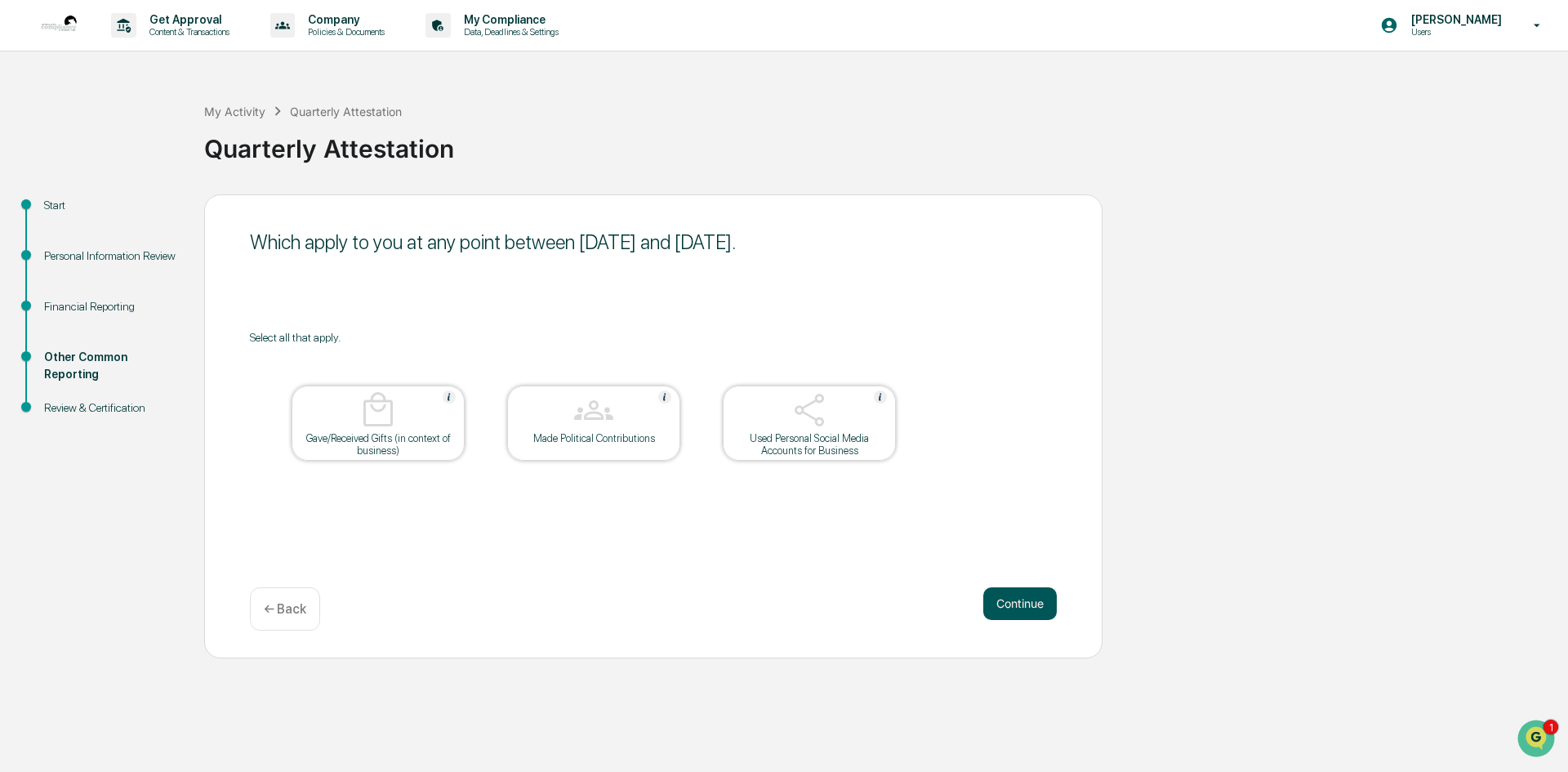
click at [1021, 597] on button "Continue" at bounding box center [1020, 604] width 73 height 32
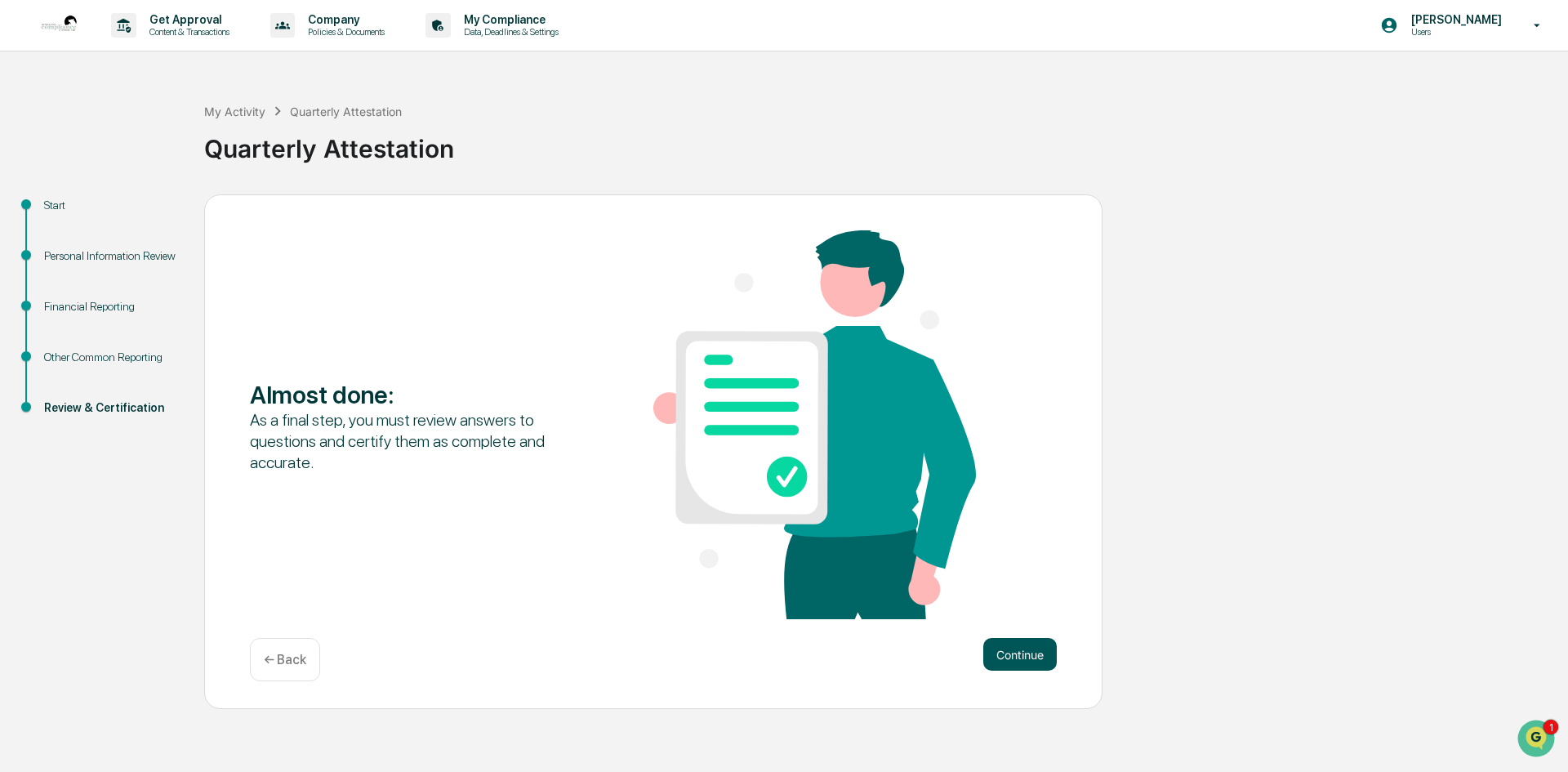
click at [1012, 644] on button "Continue" at bounding box center [1020, 654] width 73 height 32
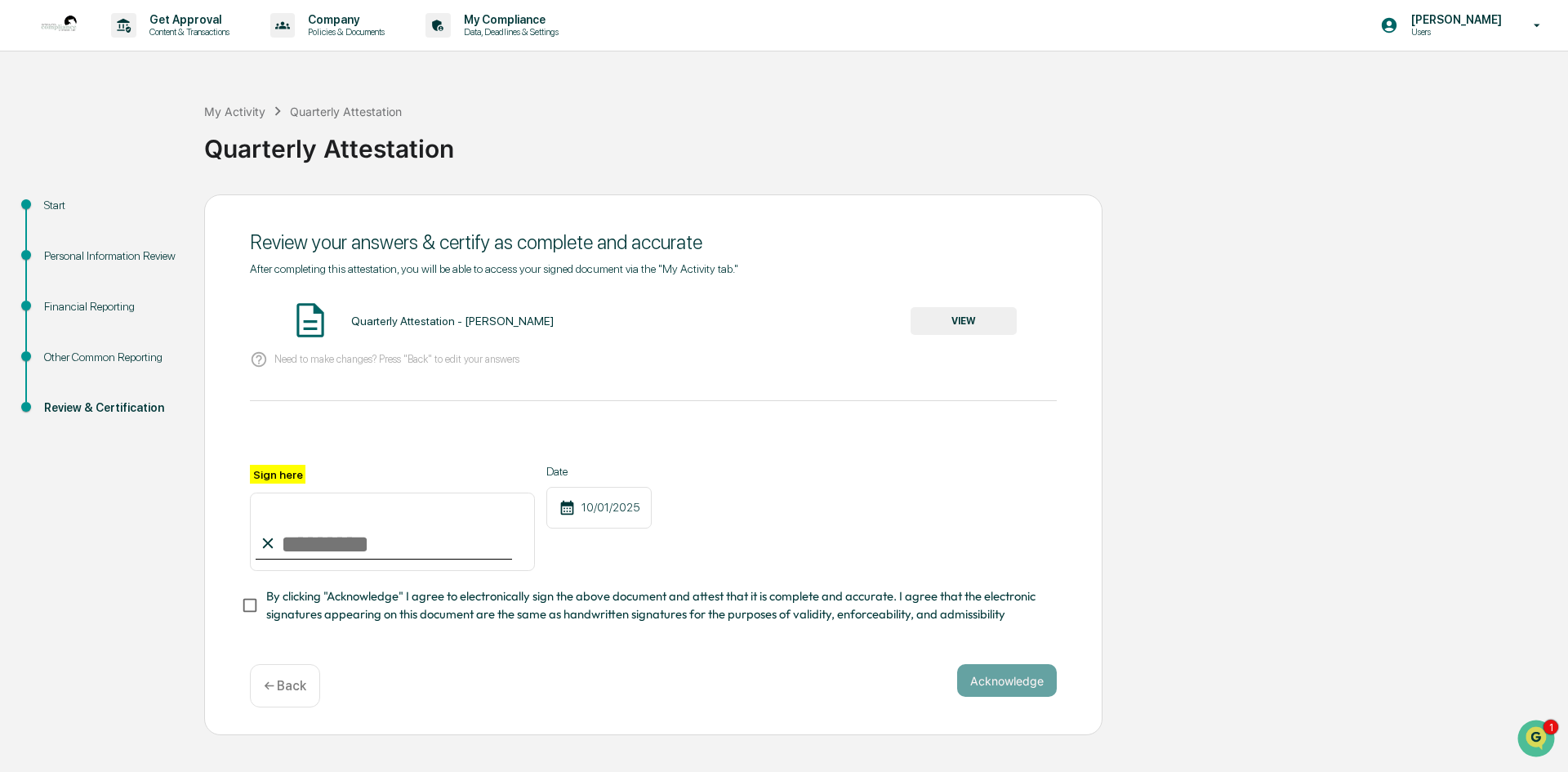
click at [334, 548] on input "Sign here" at bounding box center [392, 531] width 285 height 78
type input "**********"
click at [994, 682] on button "Acknowledge" at bounding box center [1006, 681] width 100 height 32
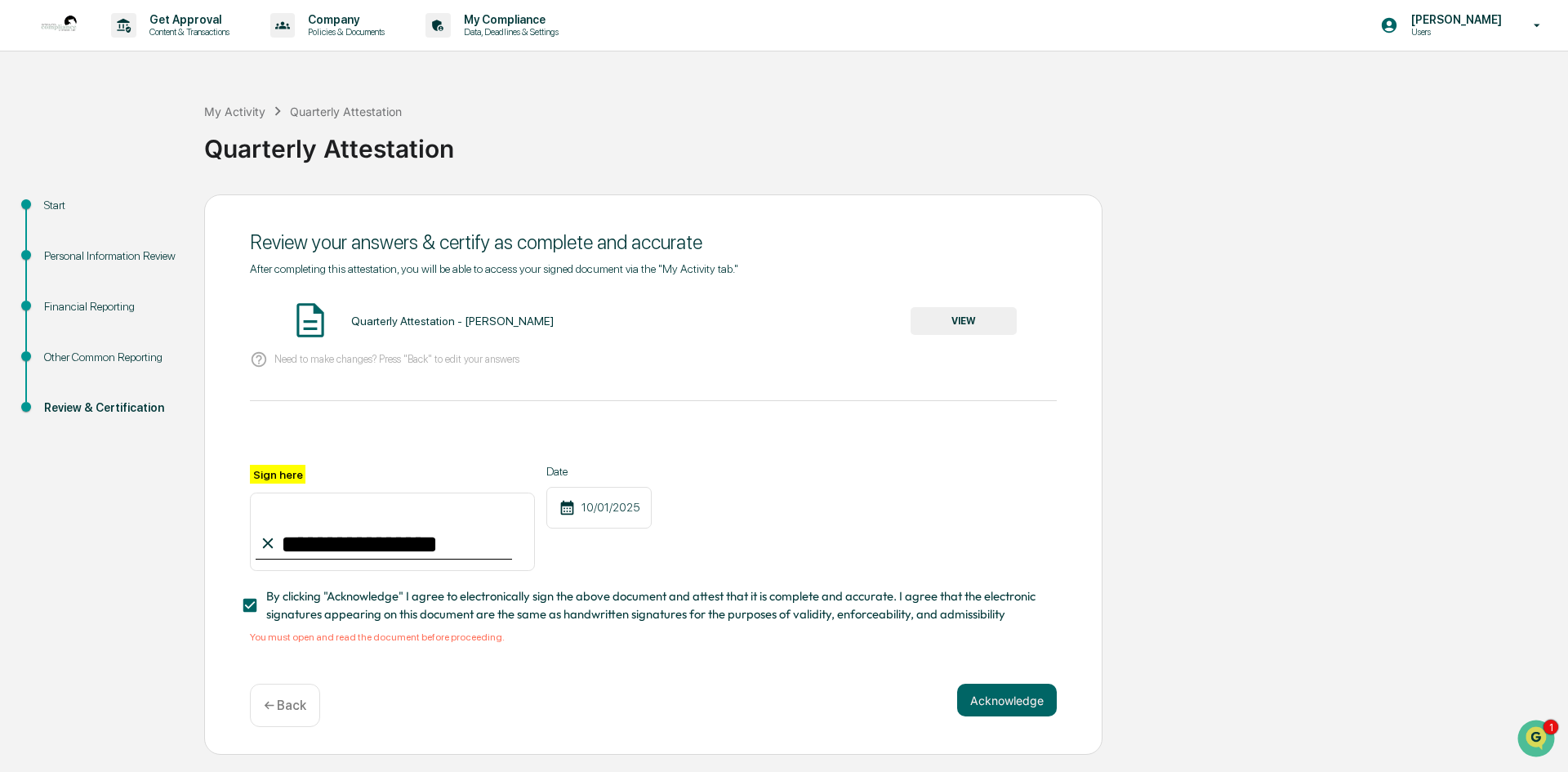
click at [953, 316] on button "VIEW" at bounding box center [963, 321] width 106 height 28
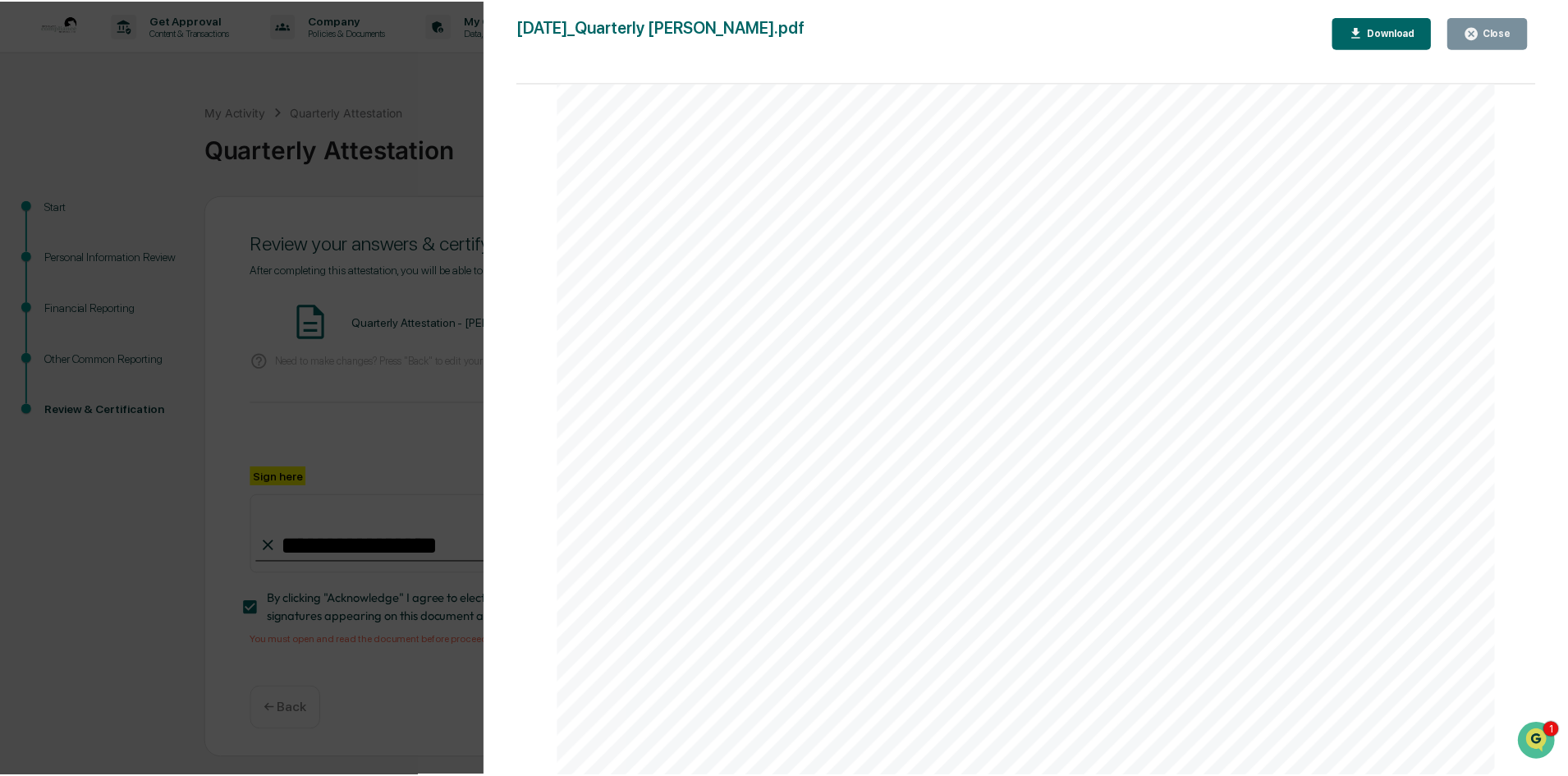
scroll to position [3451, 0]
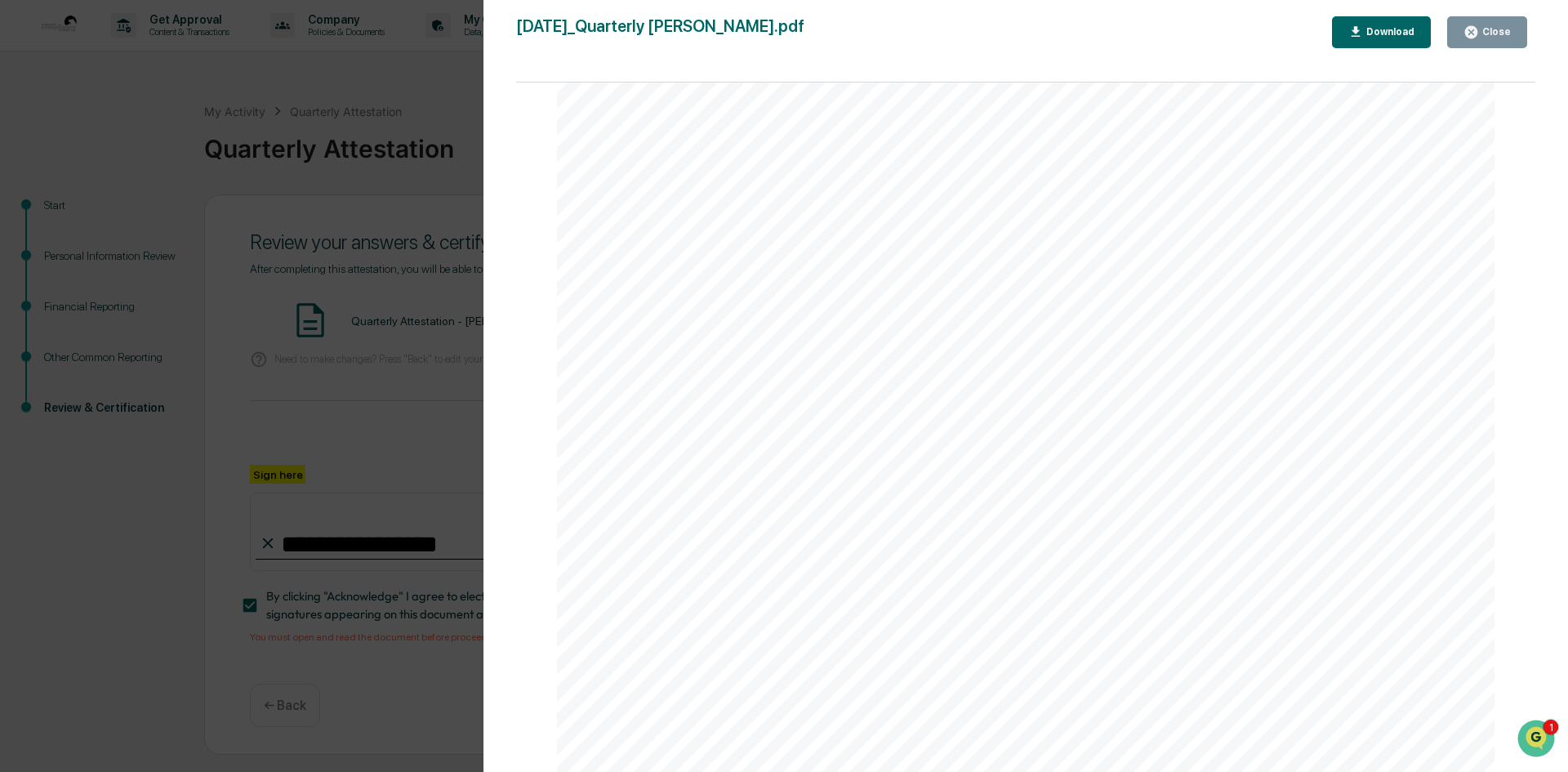
click at [1486, 23] on button "Close" at bounding box center [1487, 32] width 80 height 32
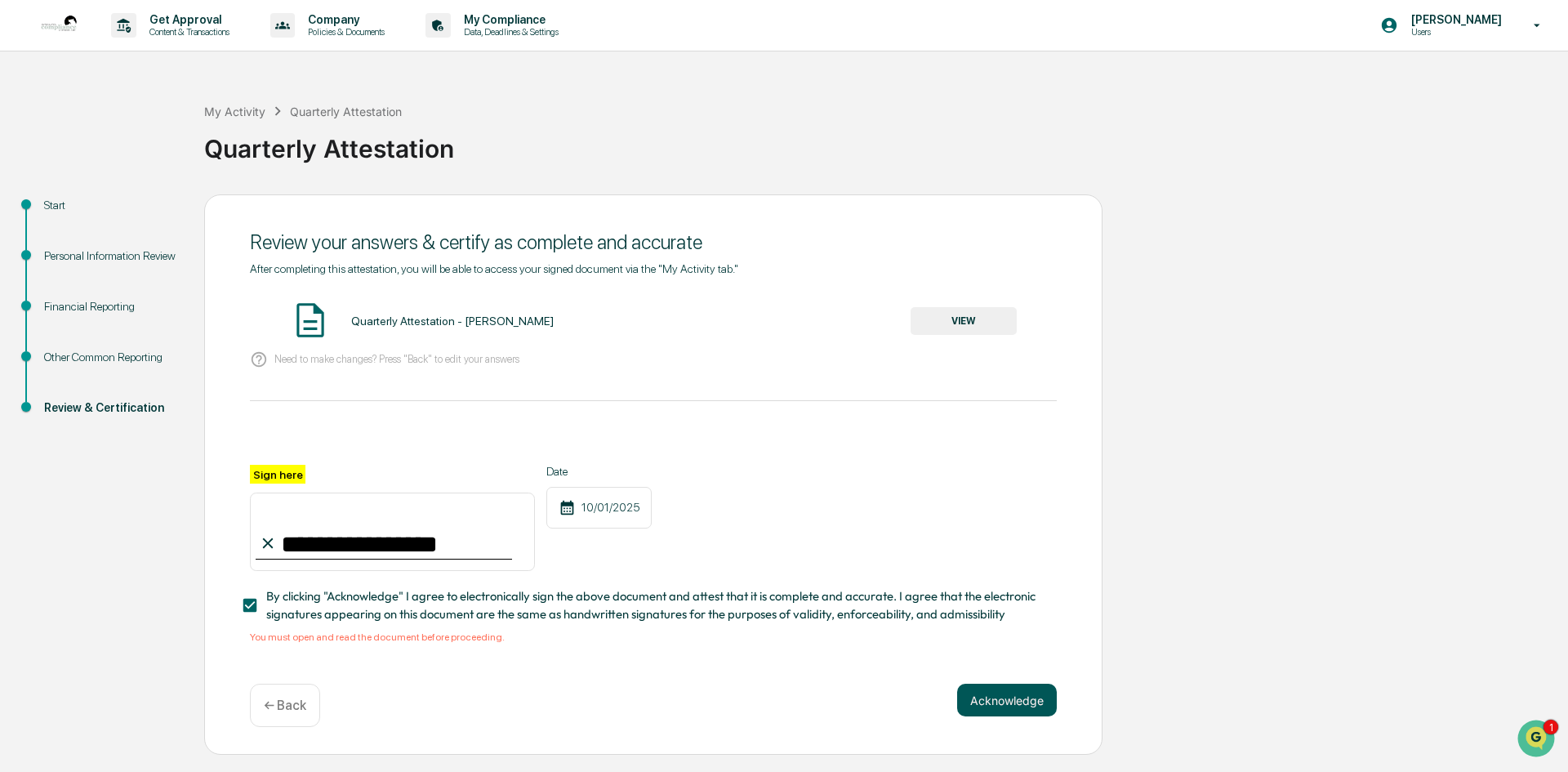
click at [1013, 703] on button "Acknowledge" at bounding box center [1006, 700] width 100 height 32
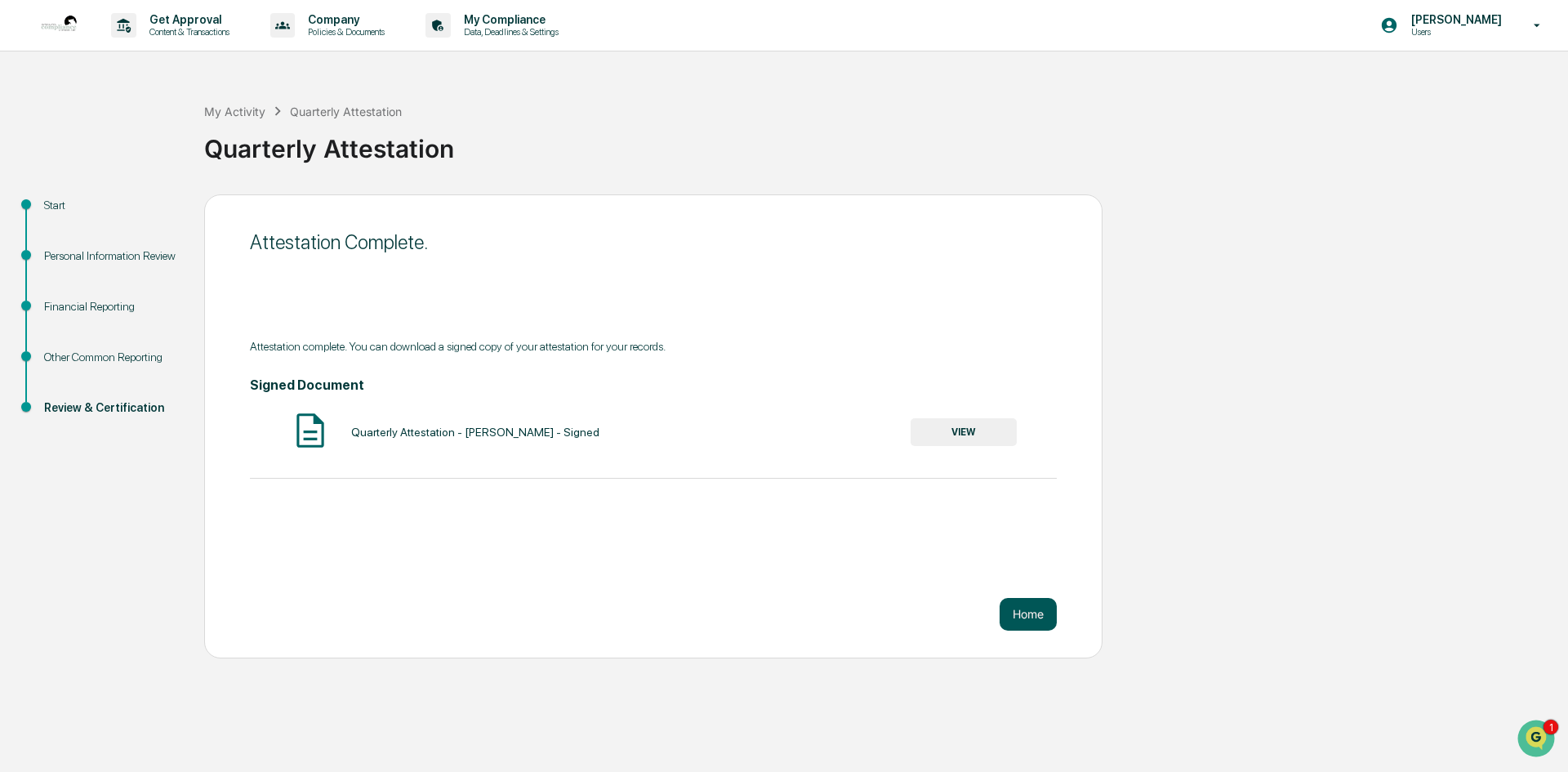
click at [1028, 615] on button "Home" at bounding box center [1027, 614] width 57 height 32
